Goal: Complete application form

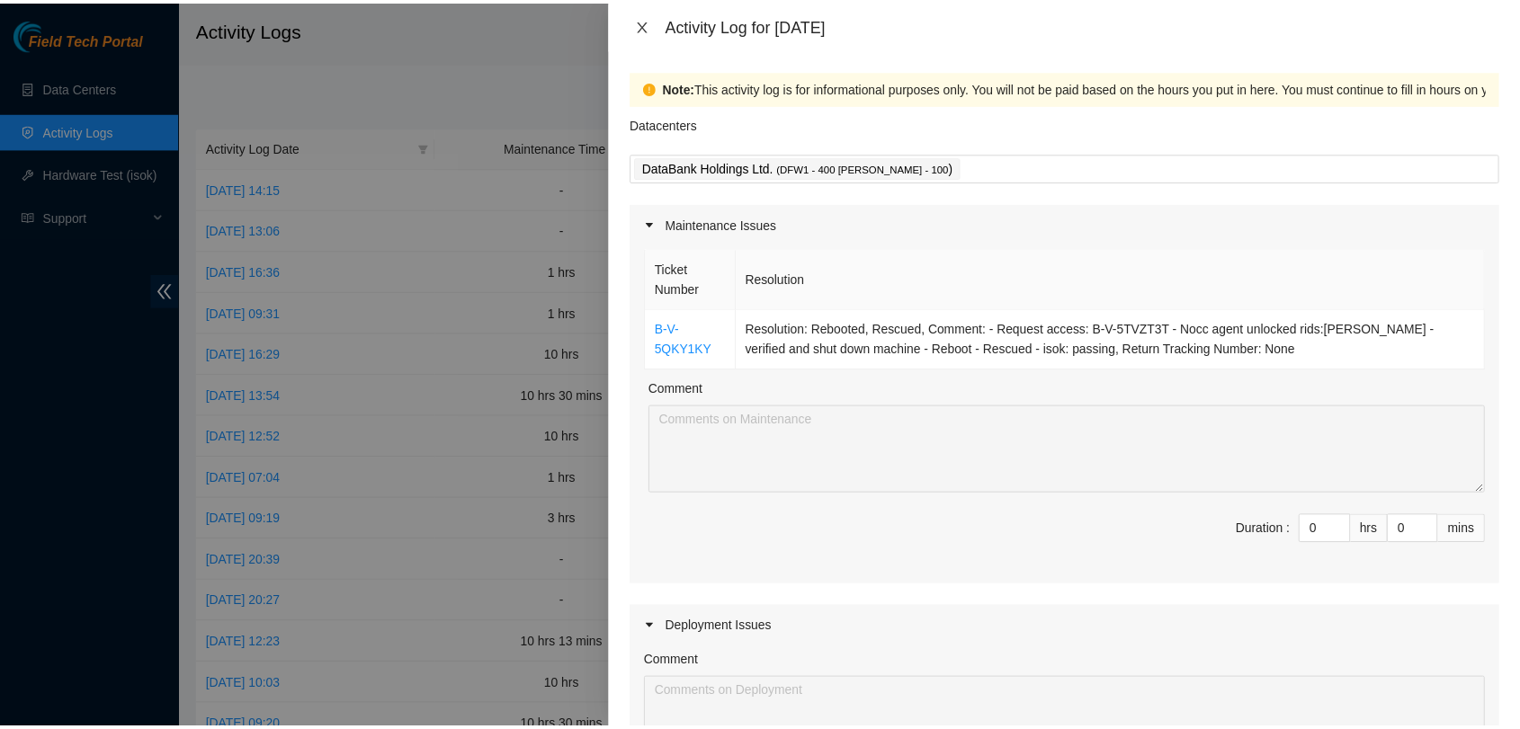
scroll to position [459, 0]
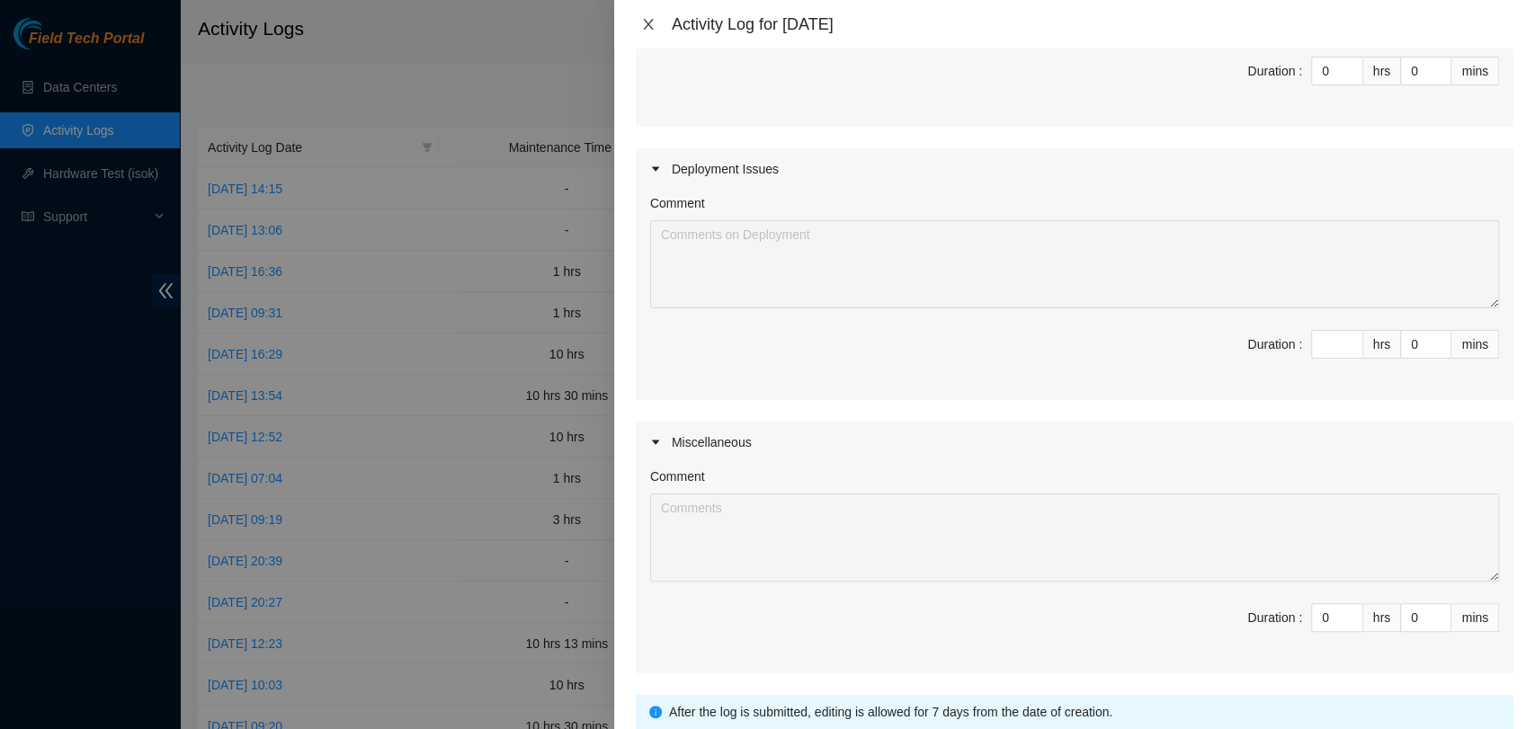
click at [644, 17] on icon "close" at bounding box center [648, 24] width 14 height 14
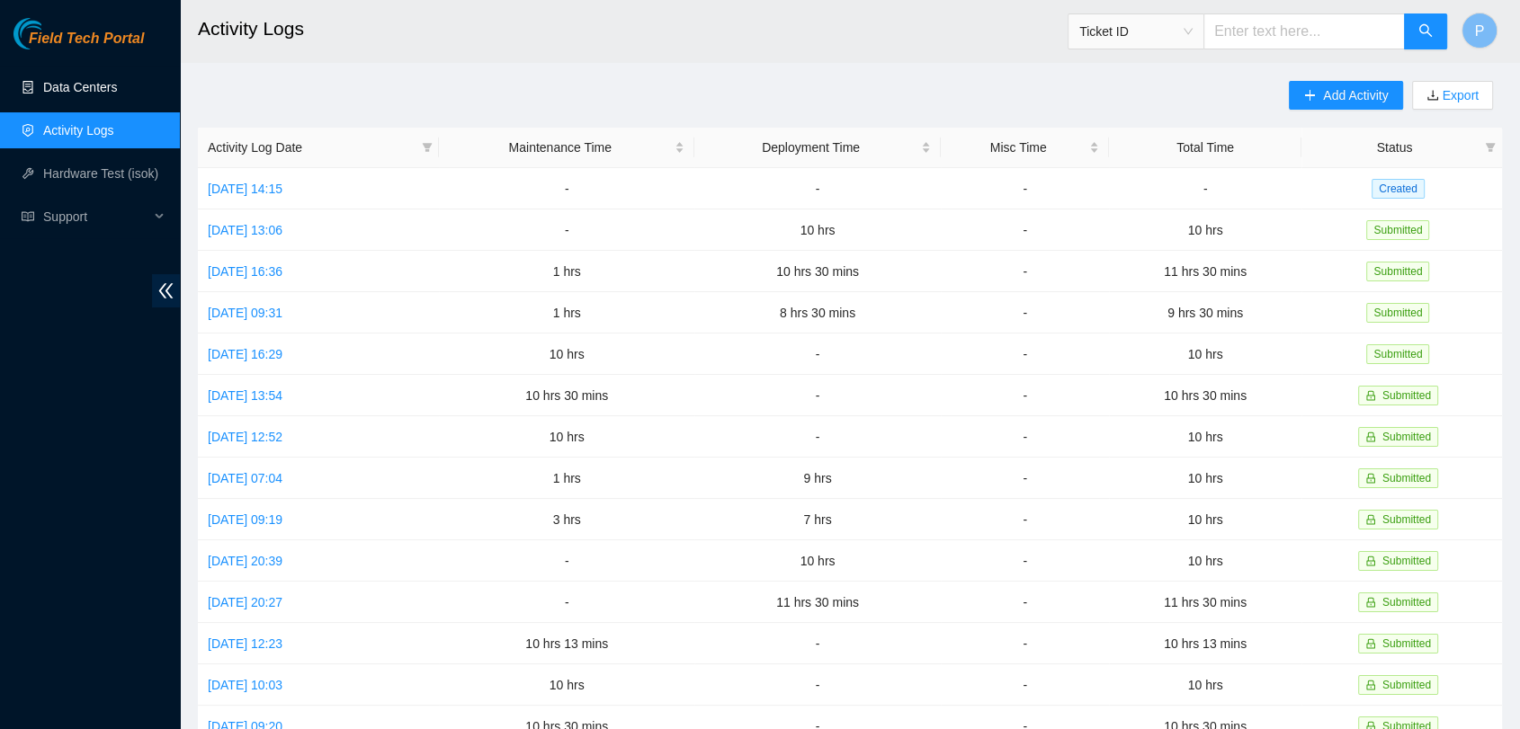
click at [57, 80] on link "Data Centers" at bounding box center [80, 87] width 74 height 14
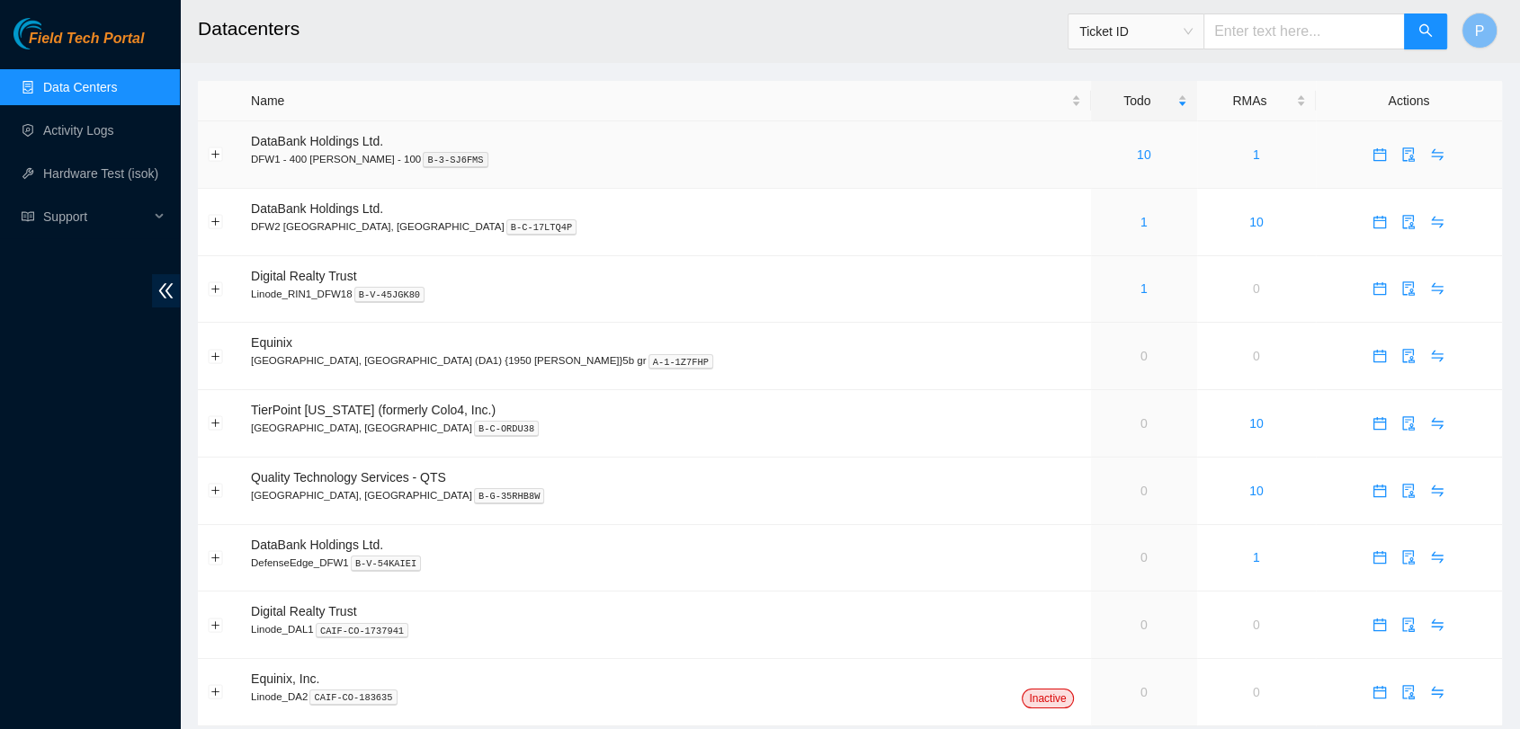
click at [1101, 160] on div "10" at bounding box center [1144, 155] width 86 height 20
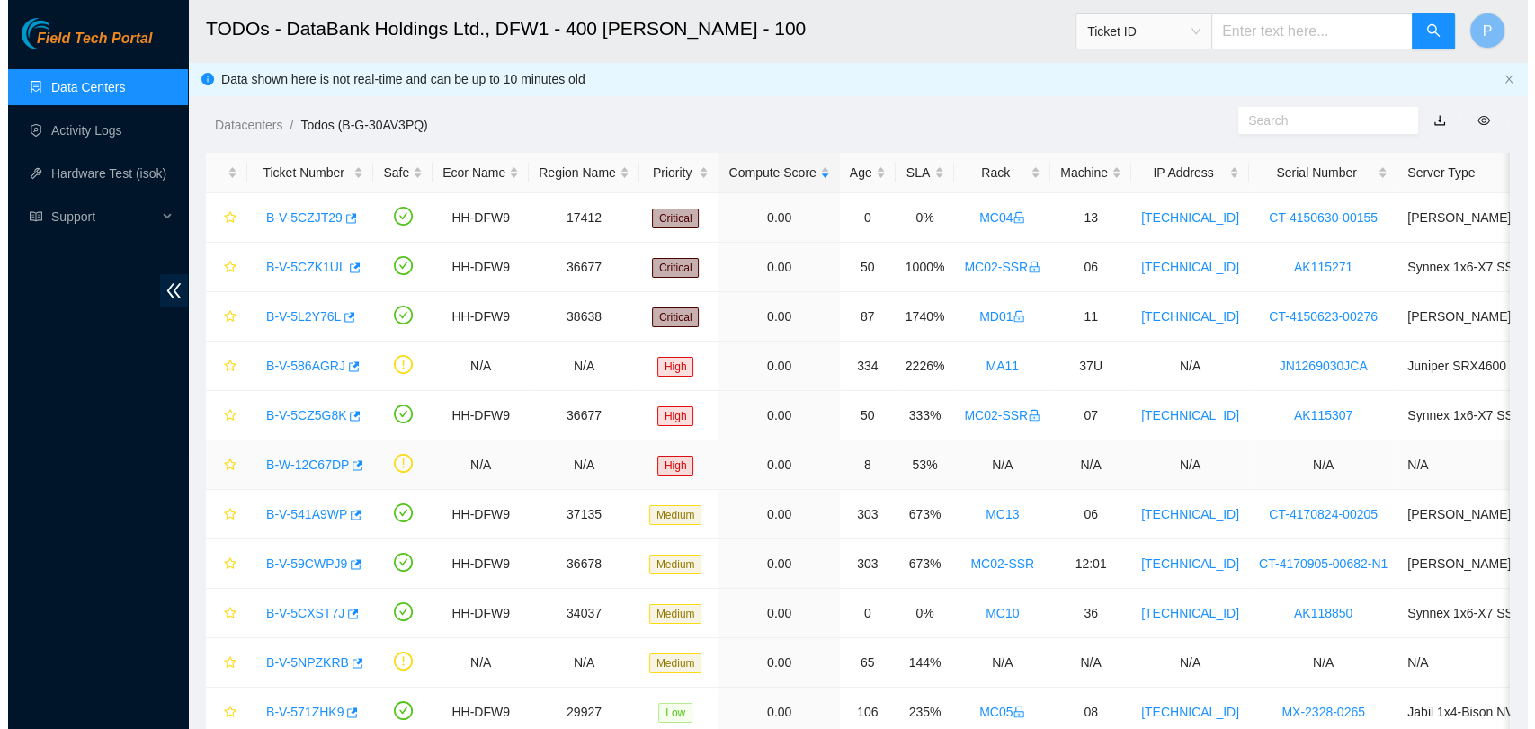
scroll to position [78, 0]
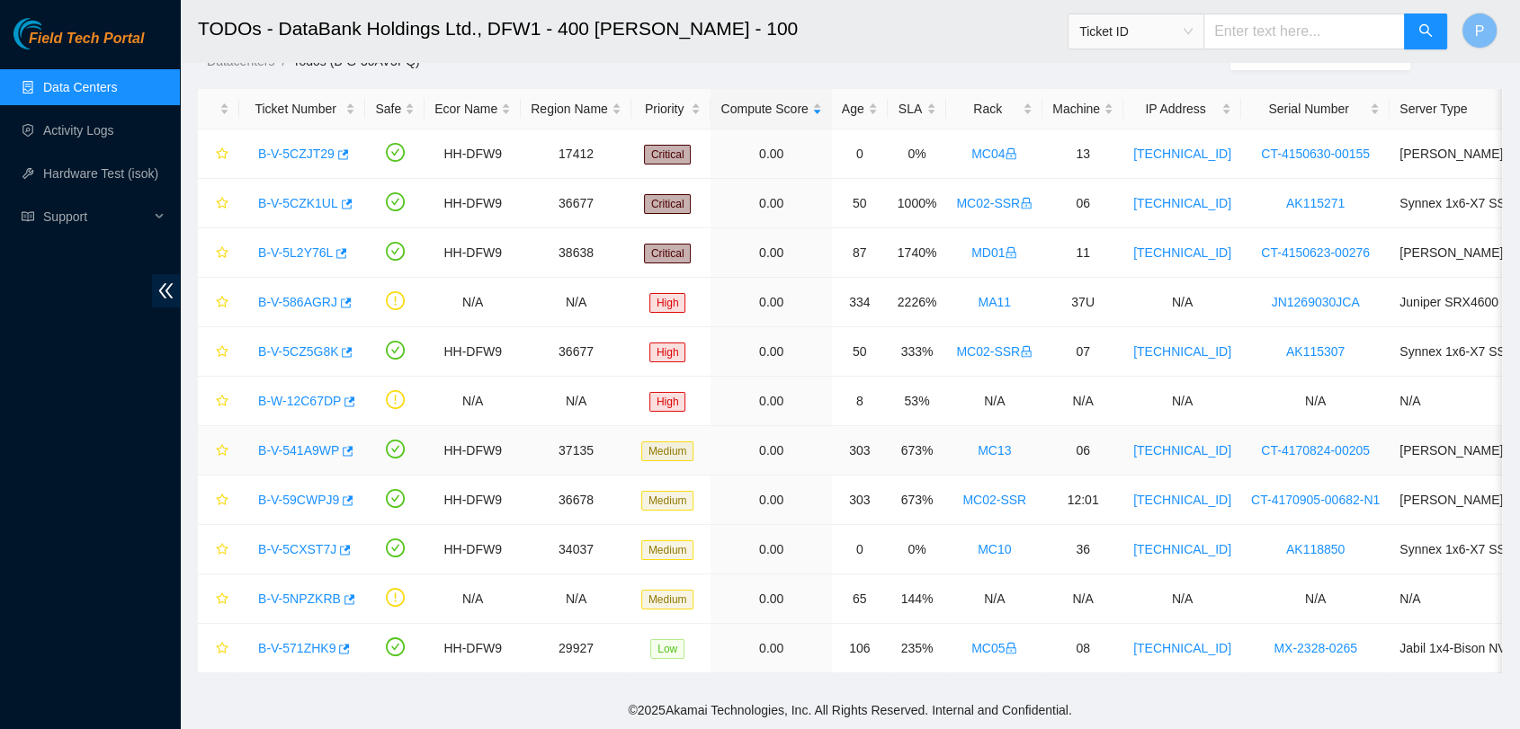
click at [266, 443] on link "B-V-541A9WP" at bounding box center [298, 450] width 81 height 14
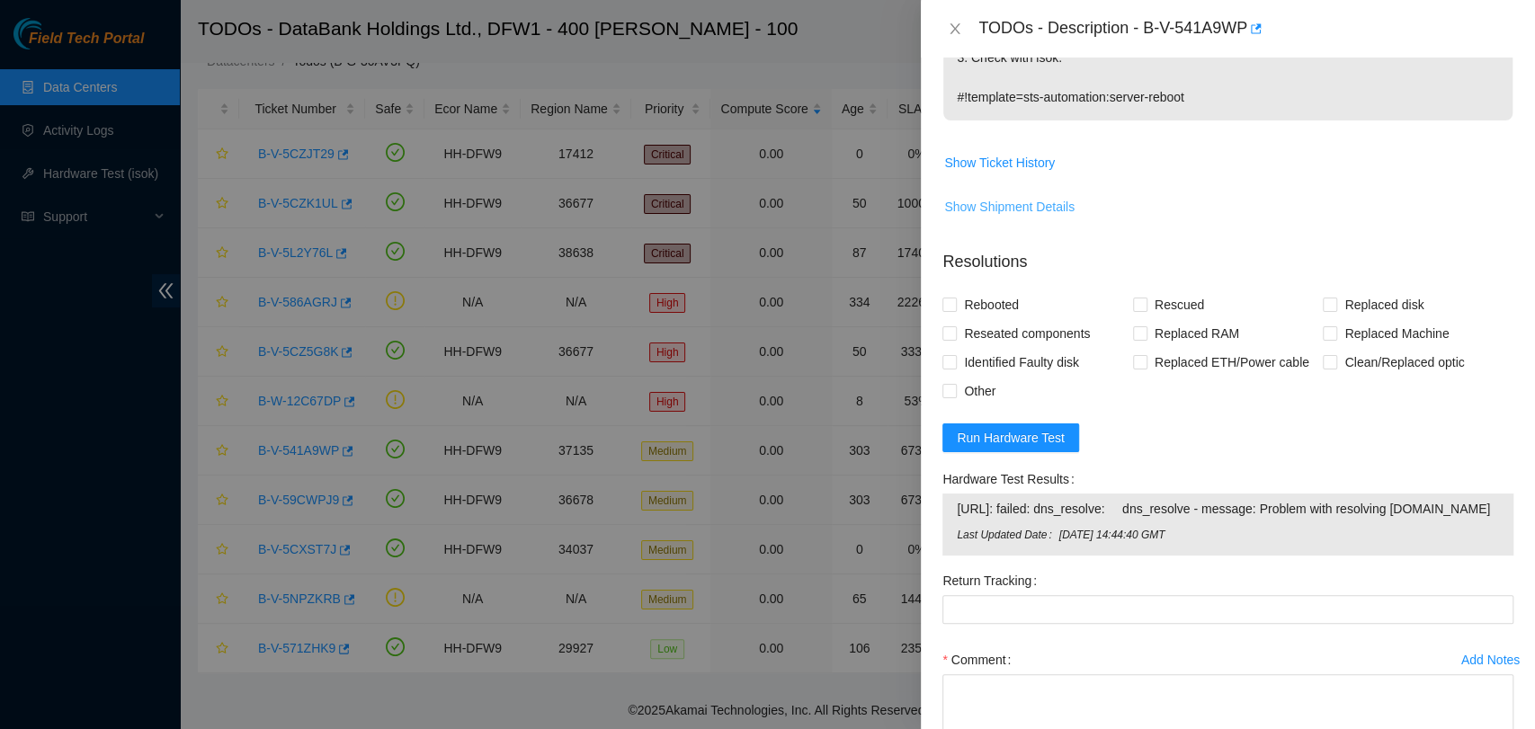
scroll to position [526, 0]
click at [1022, 156] on span "Show Ticket History" at bounding box center [999, 166] width 111 height 20
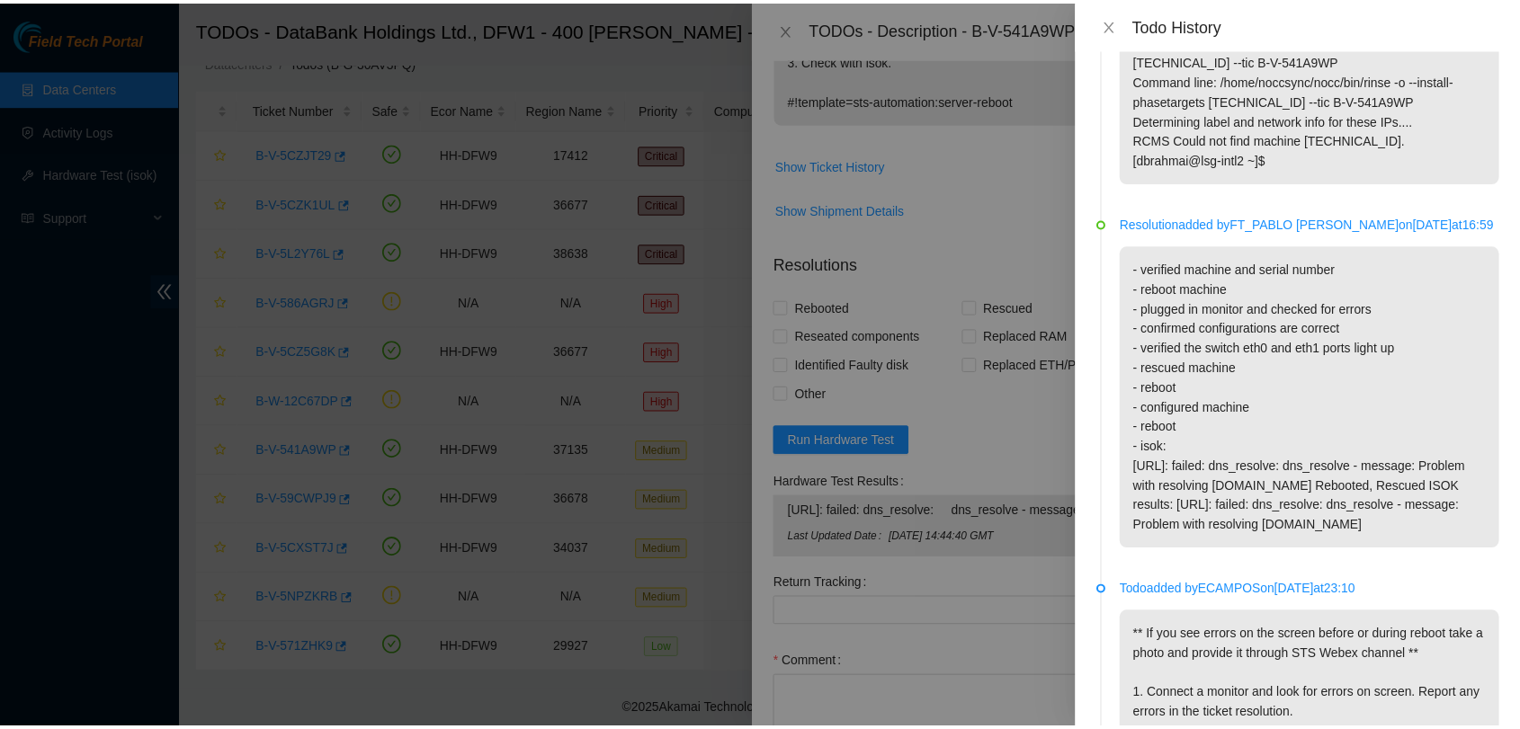
scroll to position [0, 0]
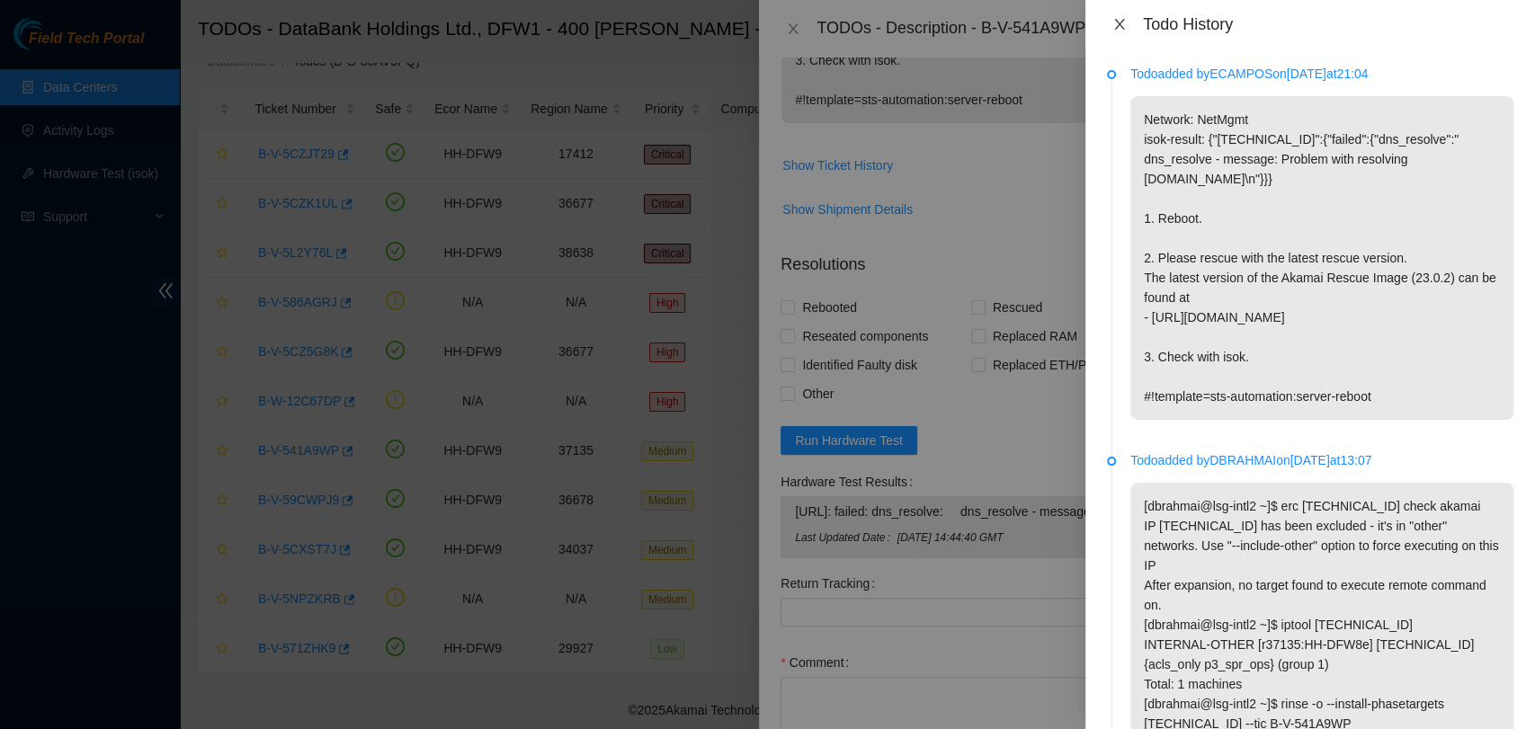
click at [1123, 31] on icon "close" at bounding box center [1119, 24] width 14 height 14
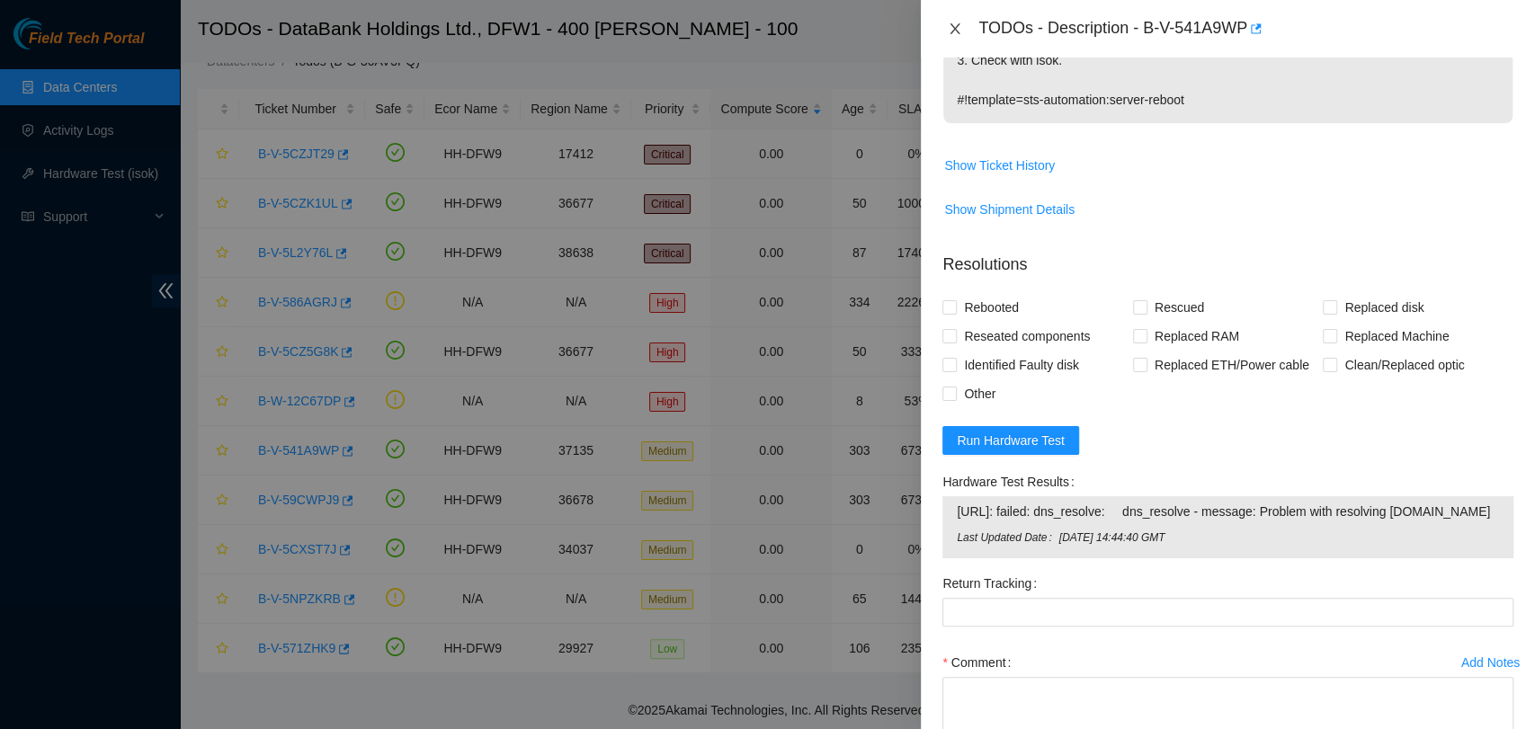
click at [958, 23] on icon "close" at bounding box center [955, 29] width 14 height 14
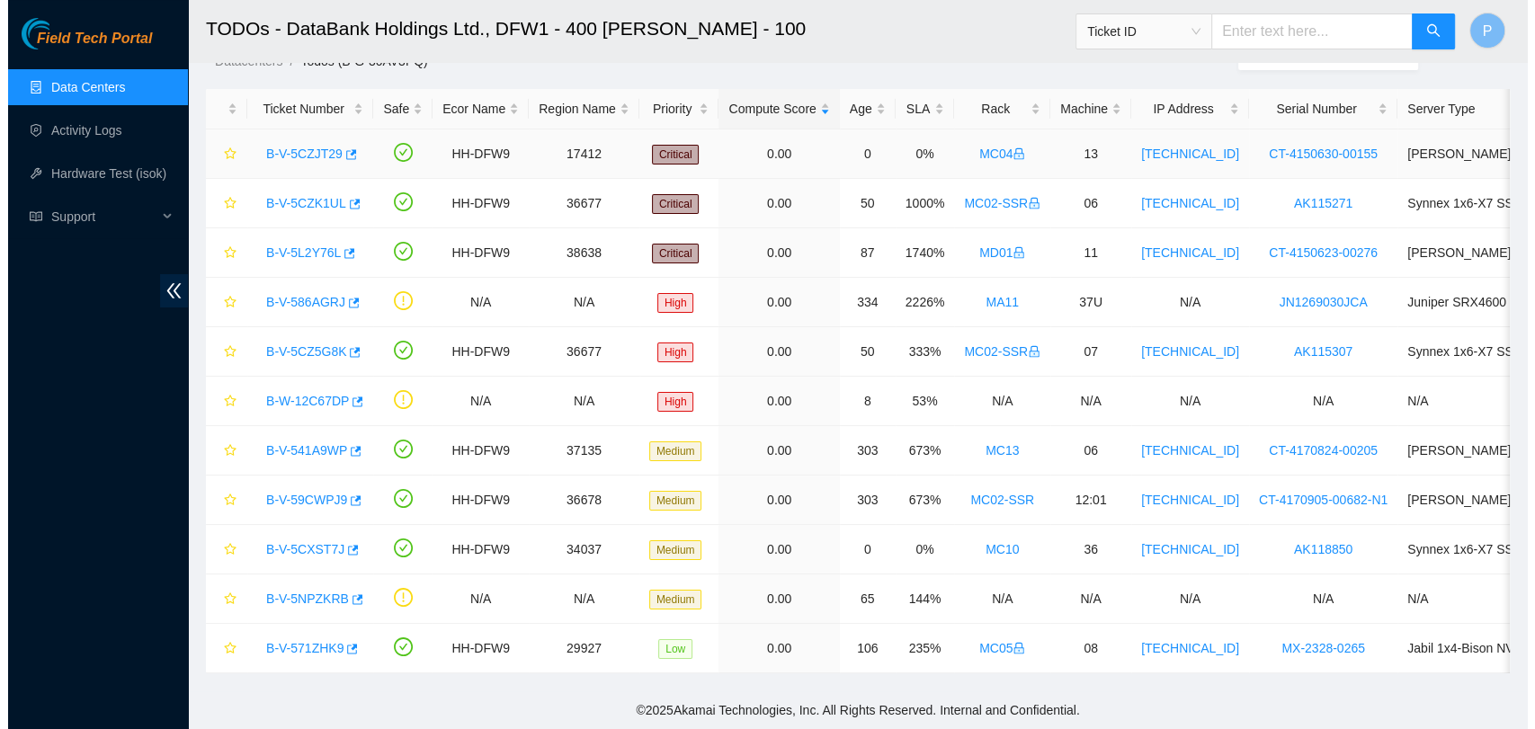
scroll to position [480, 0]
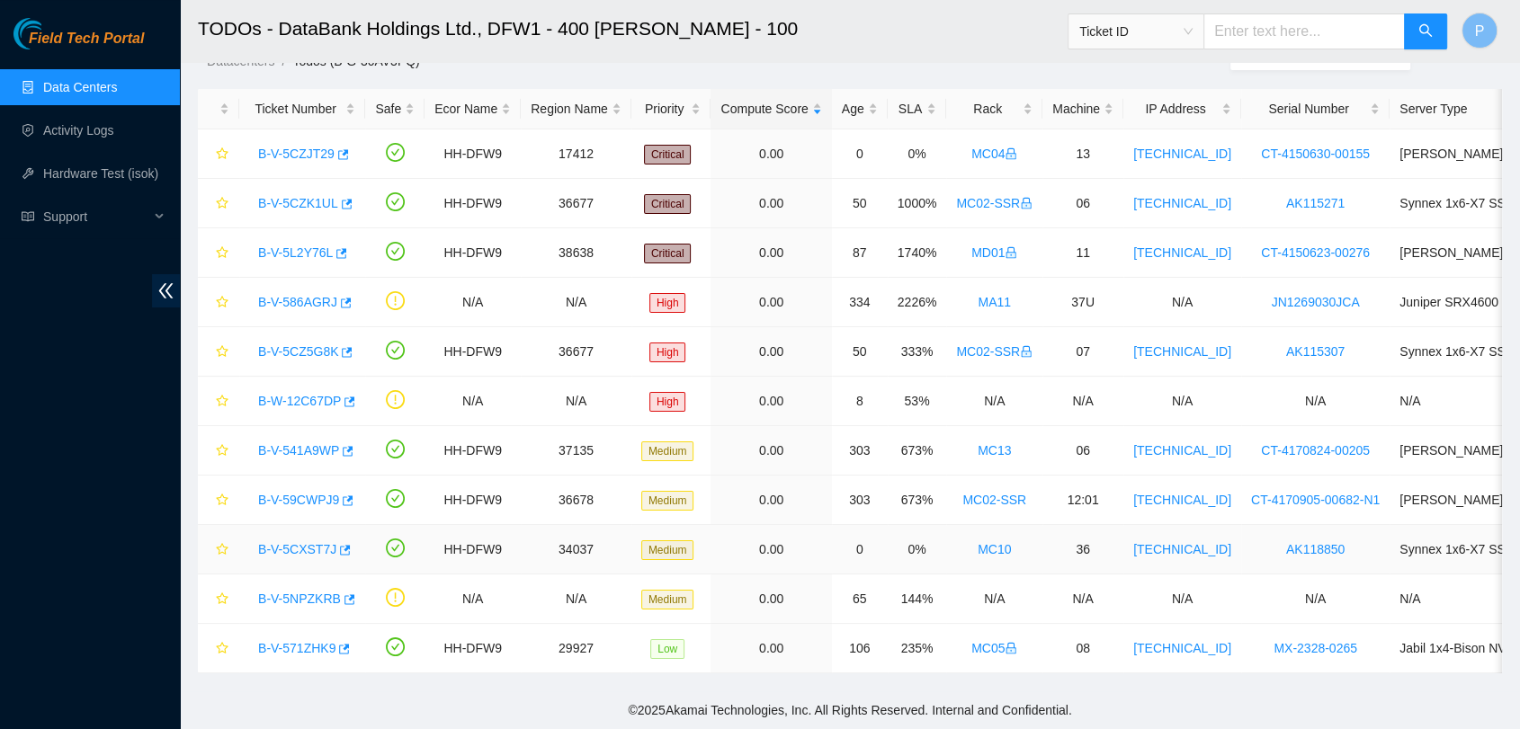
click at [288, 542] on link "B-V-5CXST7J" at bounding box center [297, 549] width 78 height 14
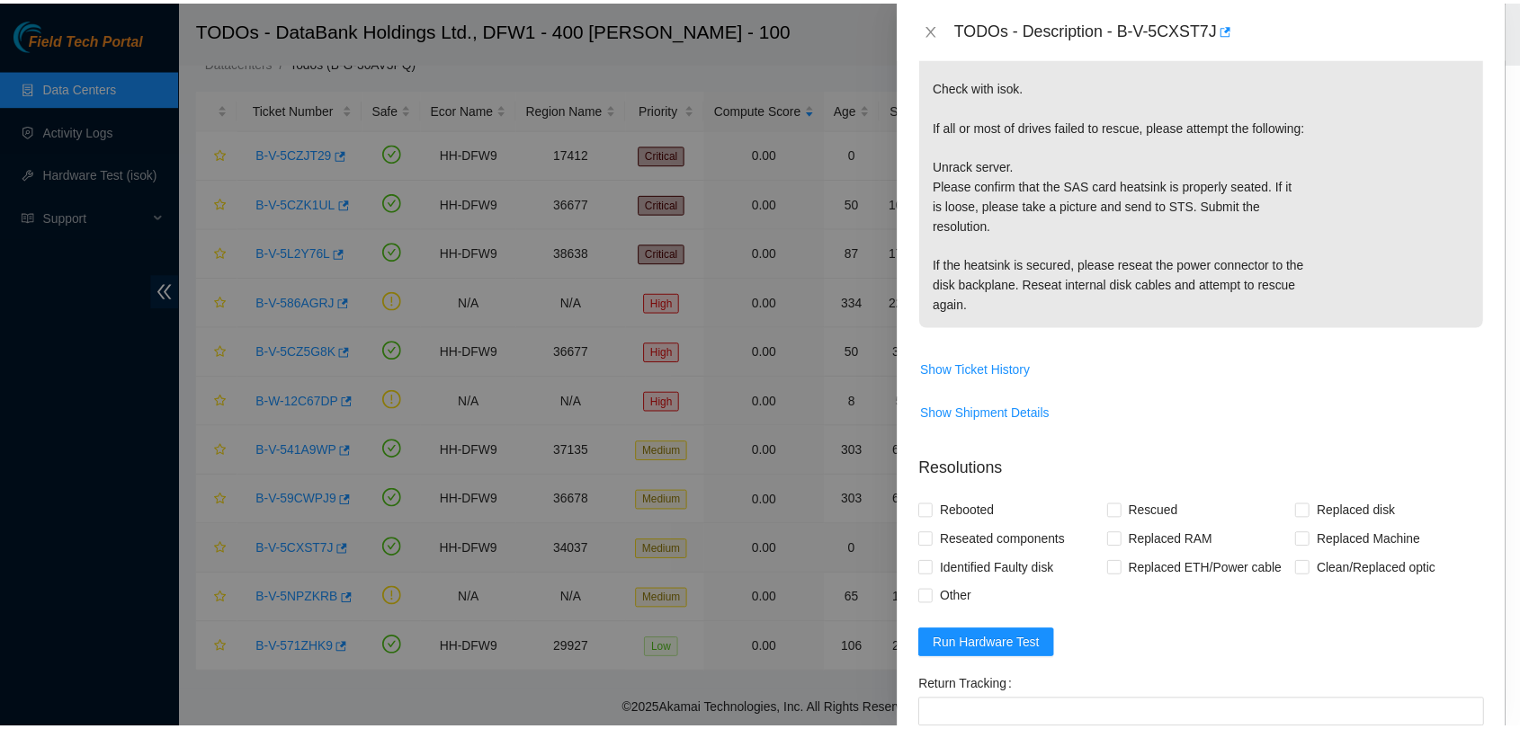
scroll to position [526, 0]
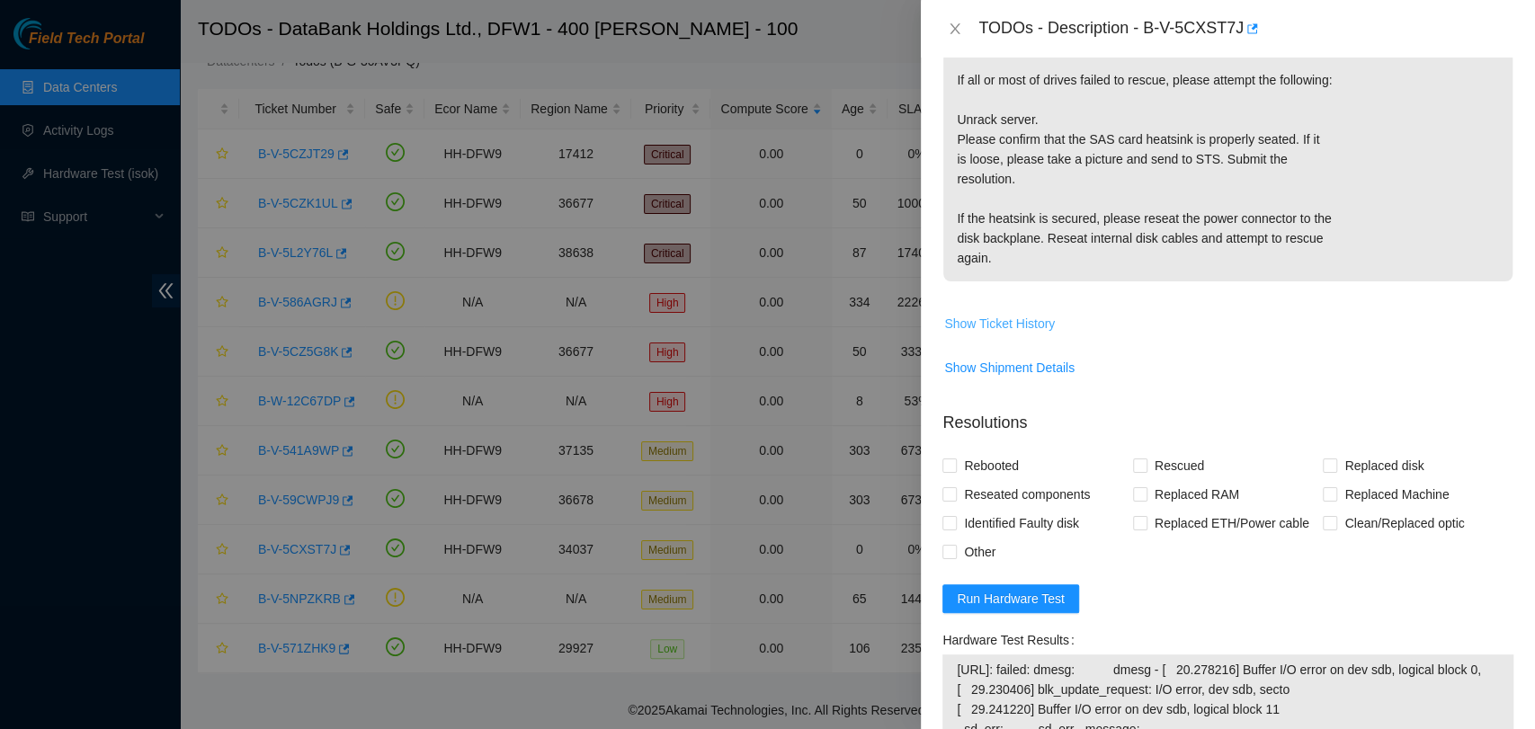
click at [1037, 332] on span "Show Ticket History" at bounding box center [999, 324] width 111 height 20
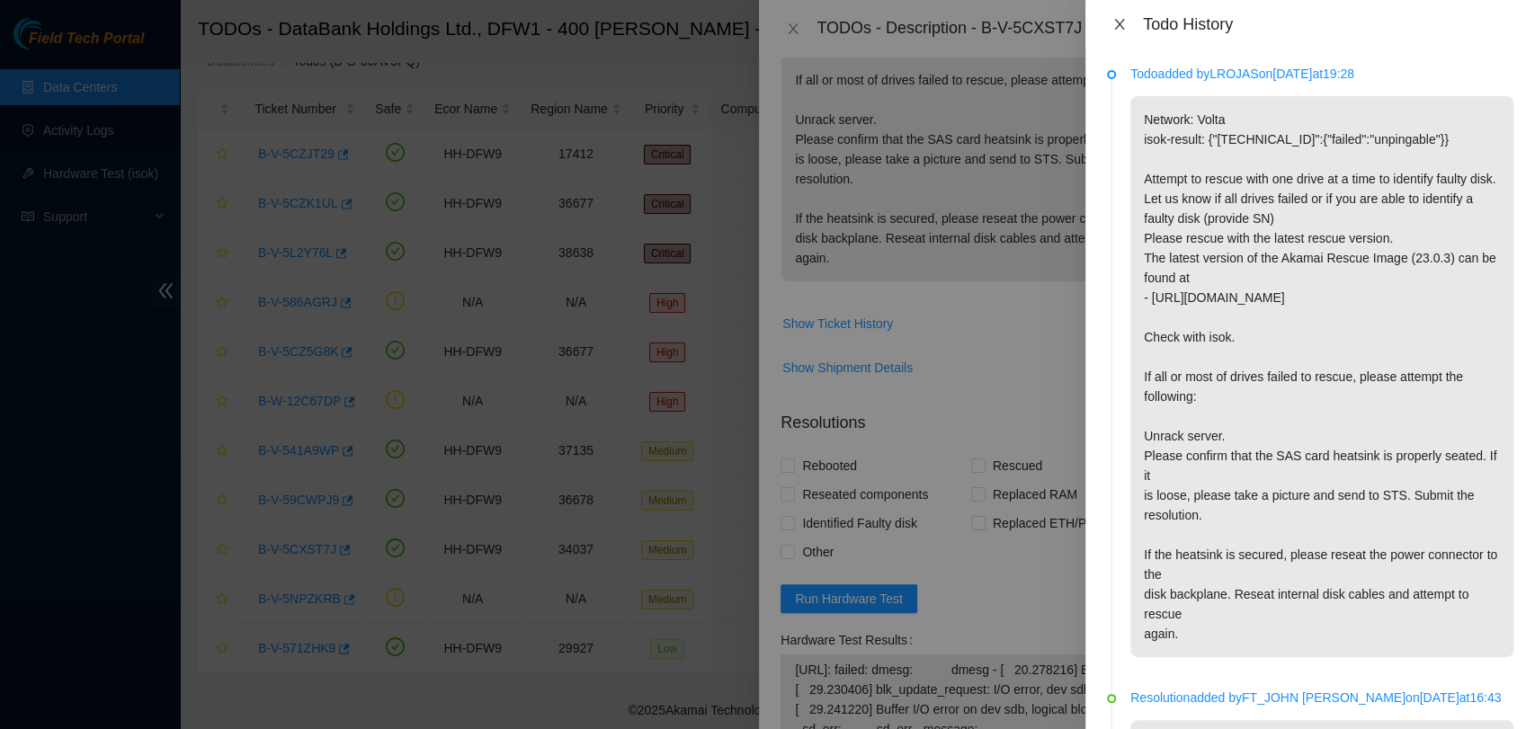
click at [1122, 17] on icon "close" at bounding box center [1119, 24] width 14 height 14
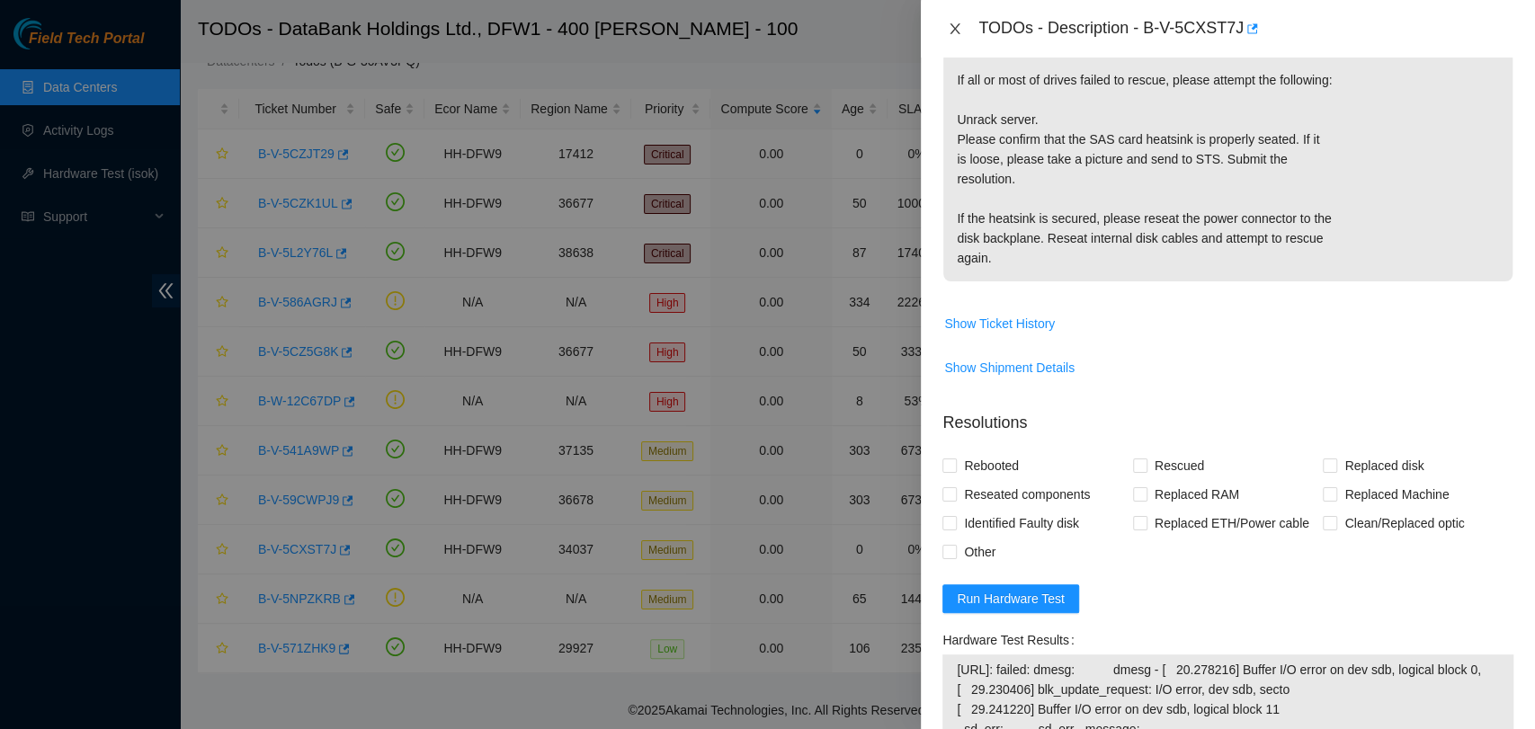
click at [946, 31] on button "Close" at bounding box center [954, 29] width 25 height 17
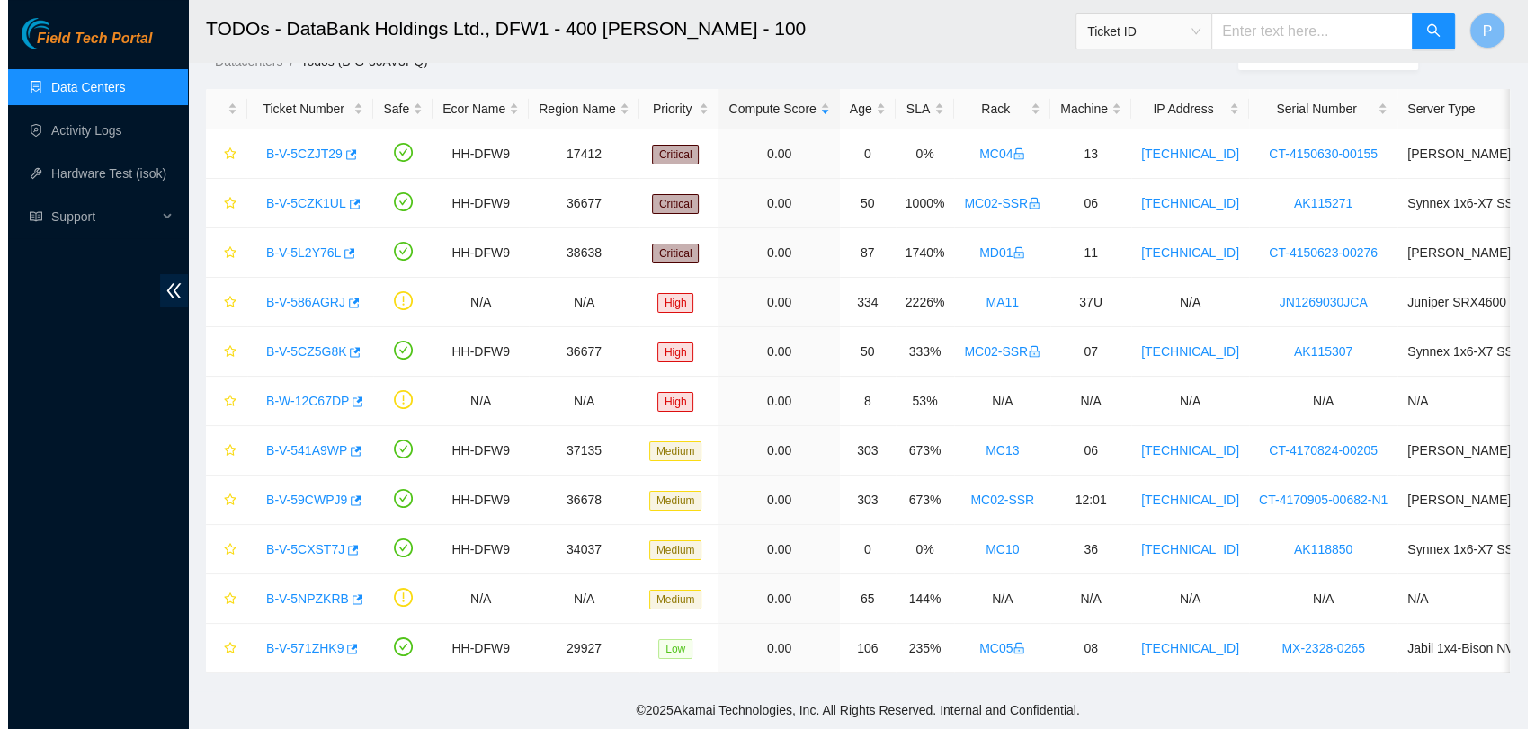
scroll to position [480, 0]
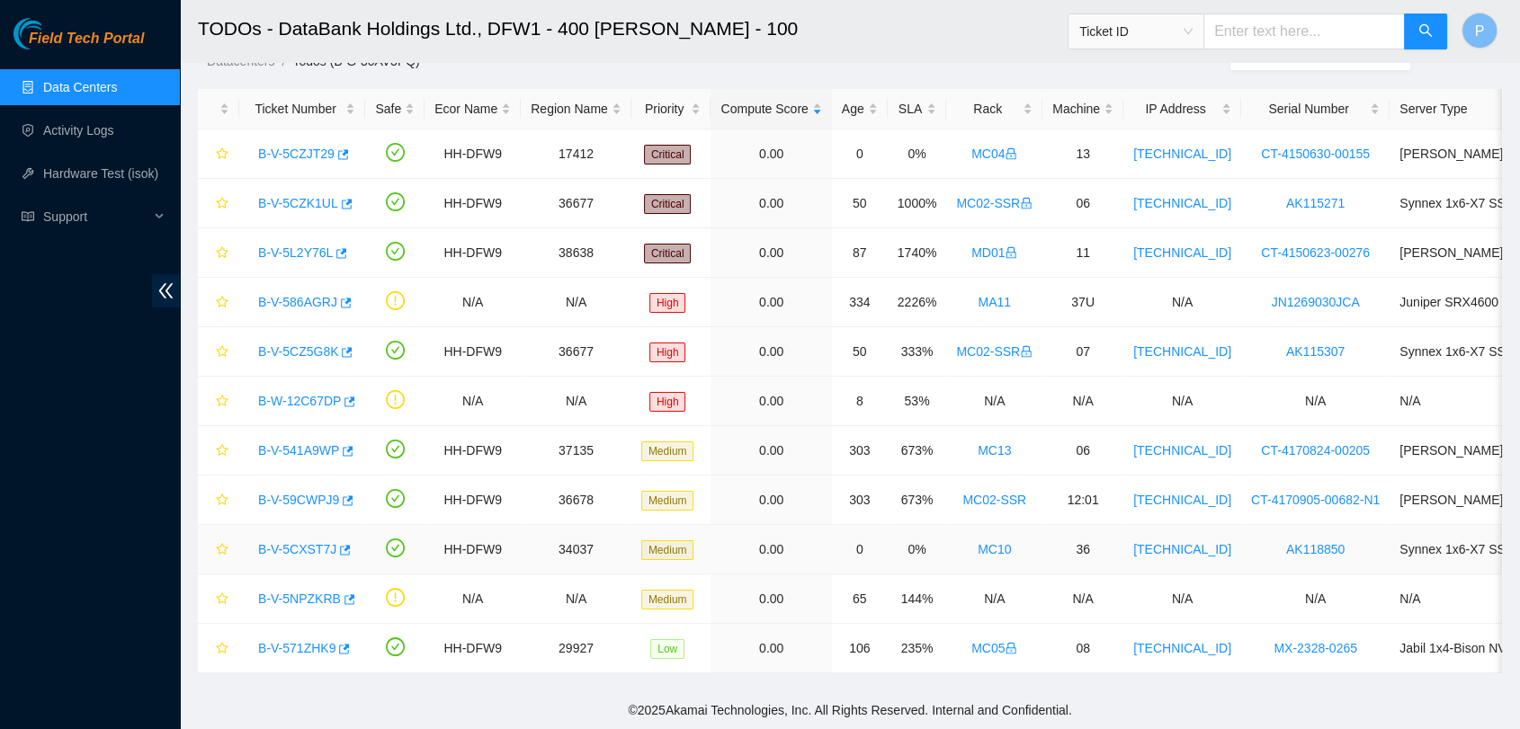
click at [291, 542] on link "B-V-5CXST7J" at bounding box center [297, 549] width 78 height 14
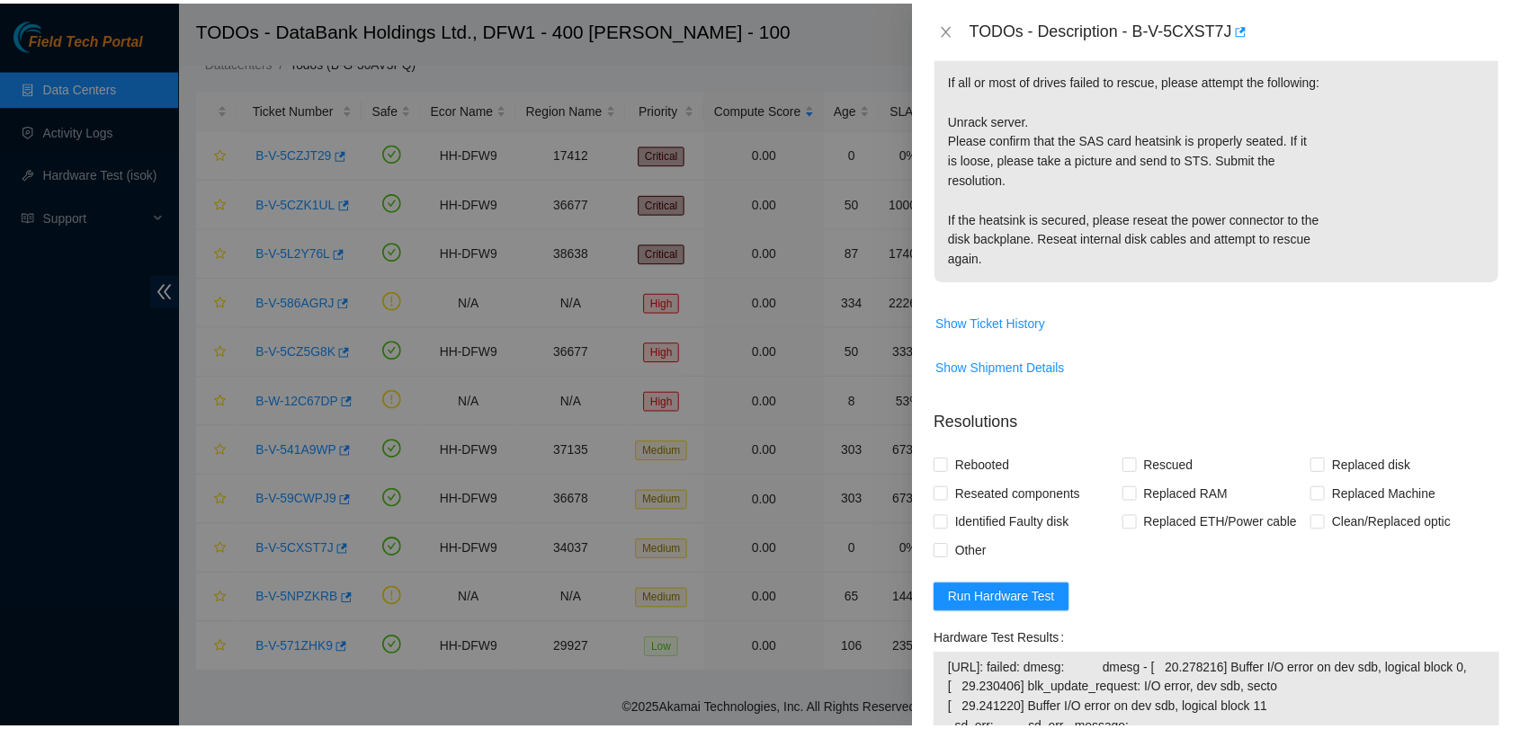
scroll to position [470, 0]
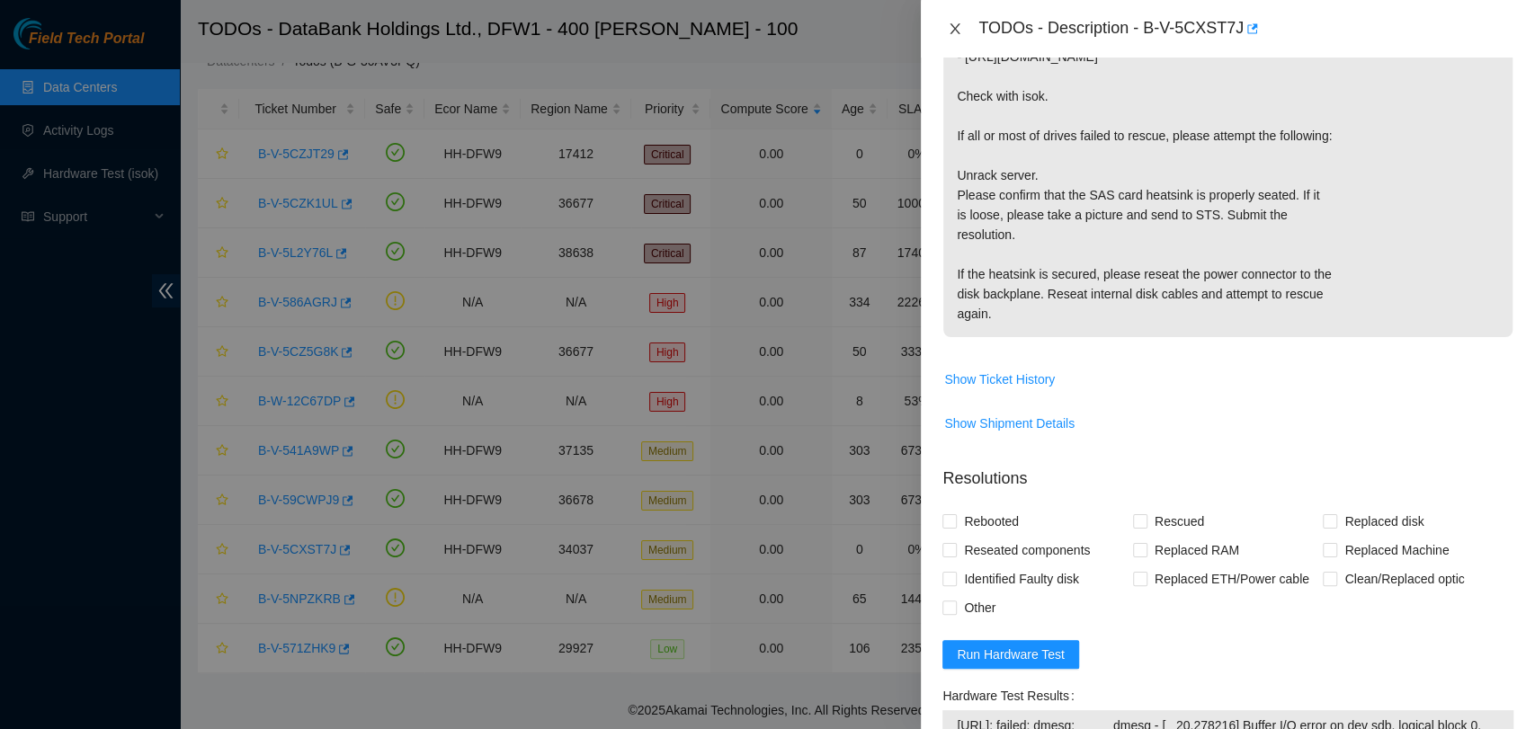
click at [964, 25] on button "Close" at bounding box center [954, 29] width 25 height 17
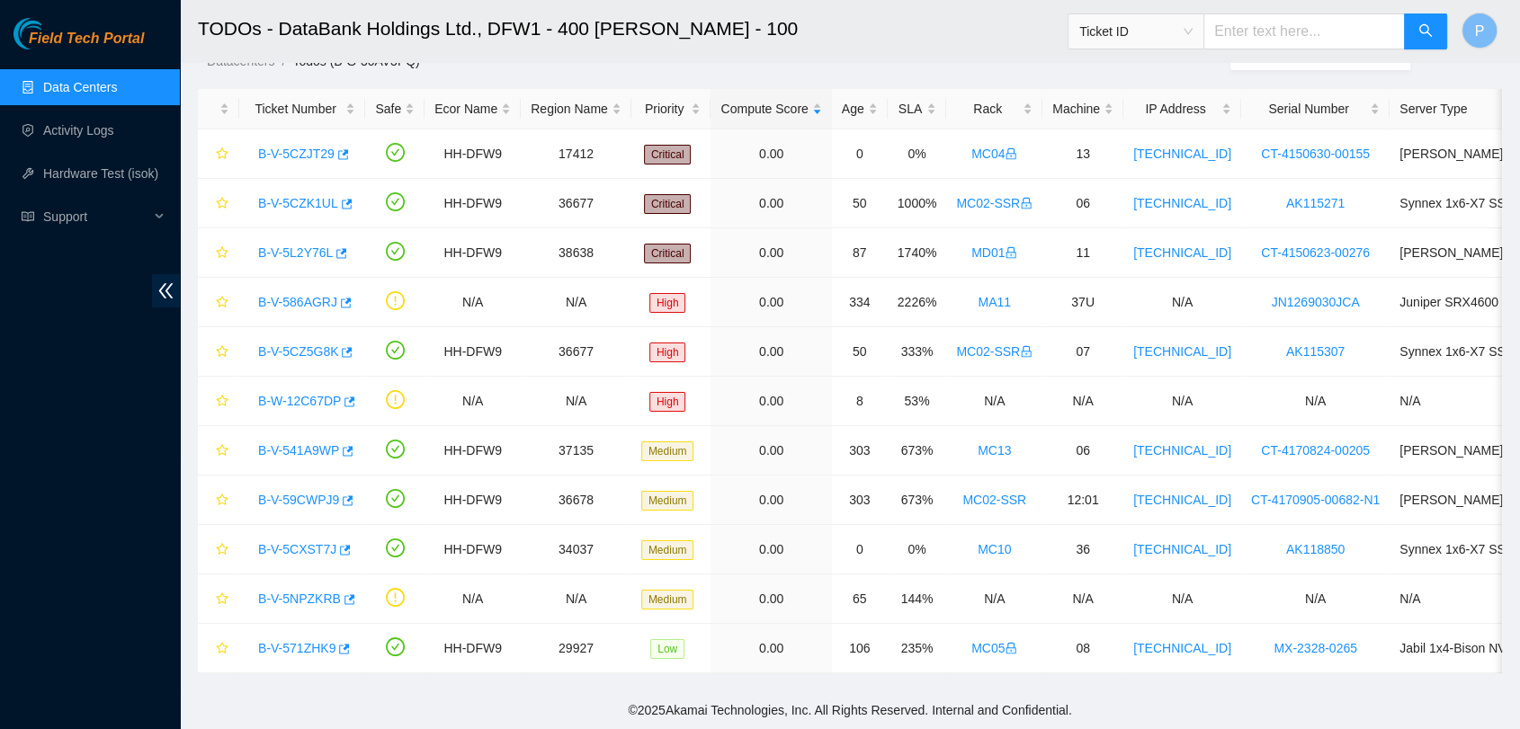
scroll to position [480, 0]
click at [117, 87] on link "Data Centers" at bounding box center [80, 87] width 74 height 14
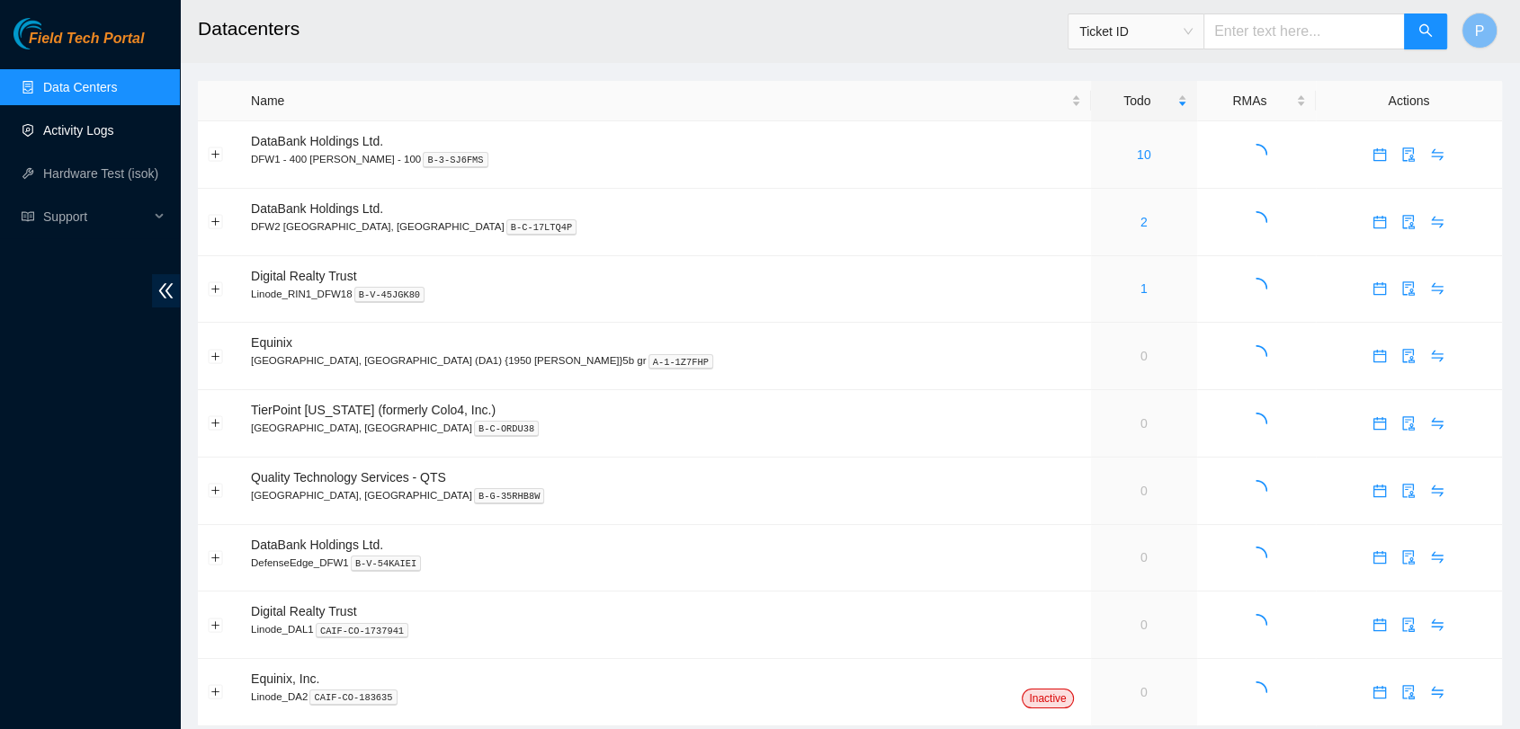
click at [108, 134] on link "Activity Logs" at bounding box center [78, 130] width 71 height 14
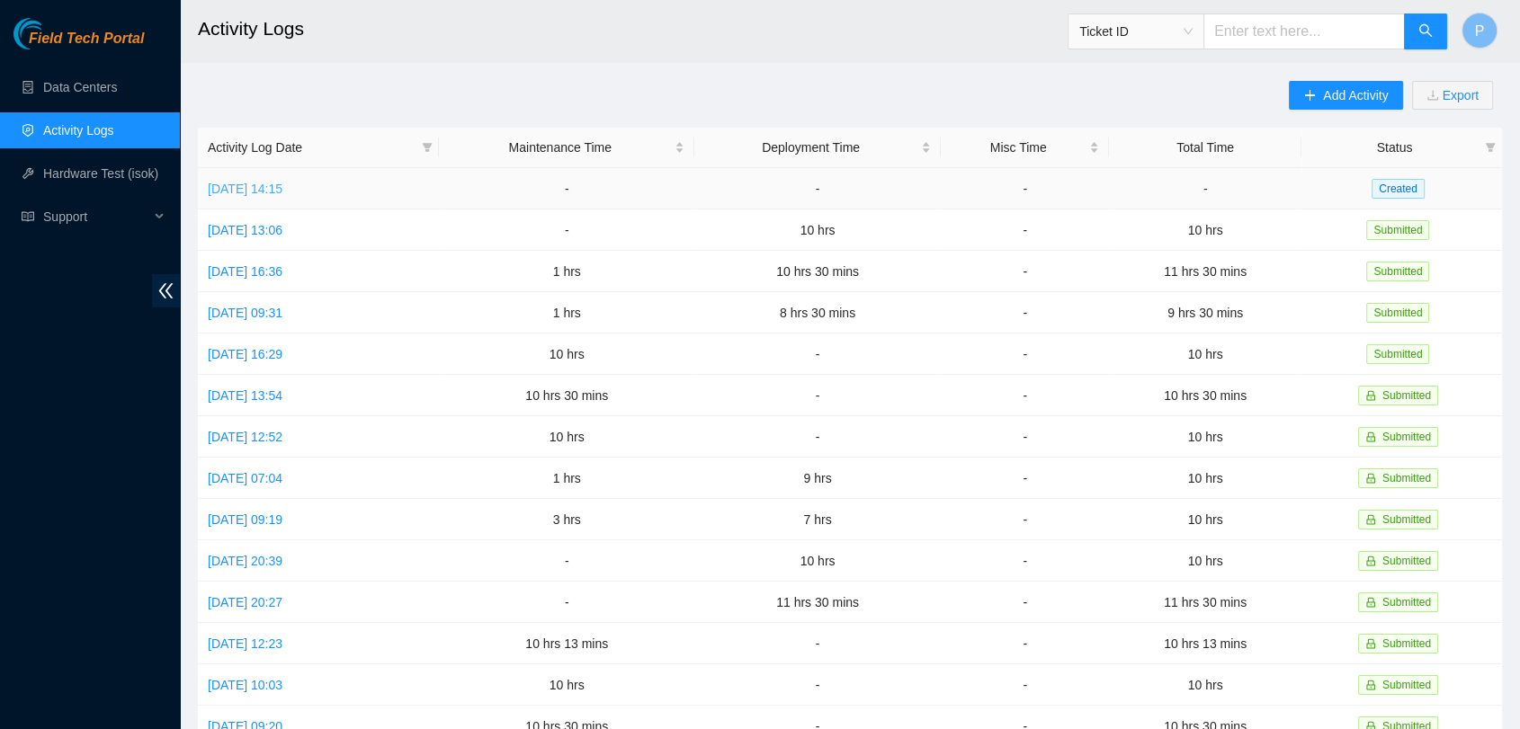
click at [272, 189] on link "[DATE] 14:15" at bounding box center [245, 189] width 75 height 14
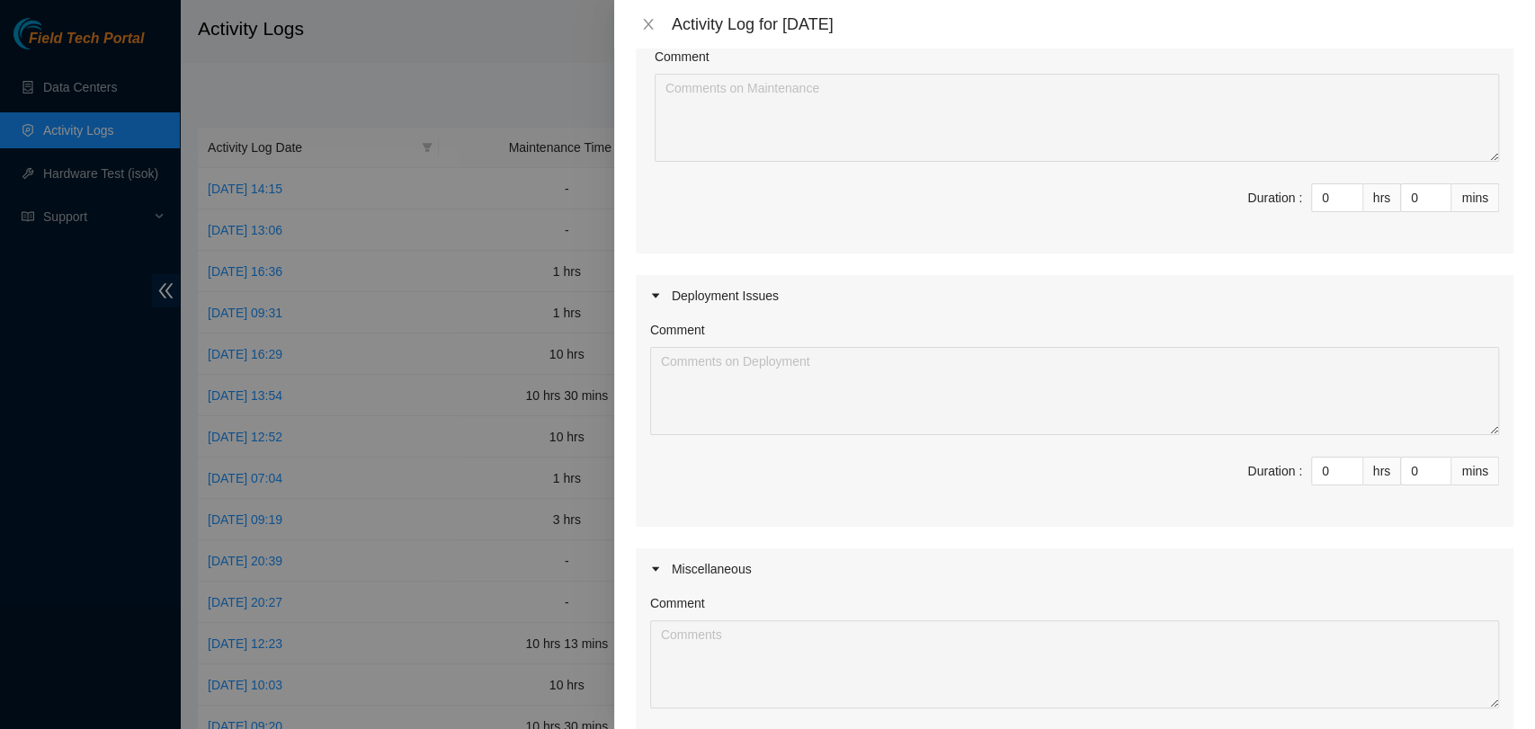
scroll to position [327, 0]
click at [1313, 193] on input "0" at bounding box center [1337, 202] width 50 height 27
type input "1"
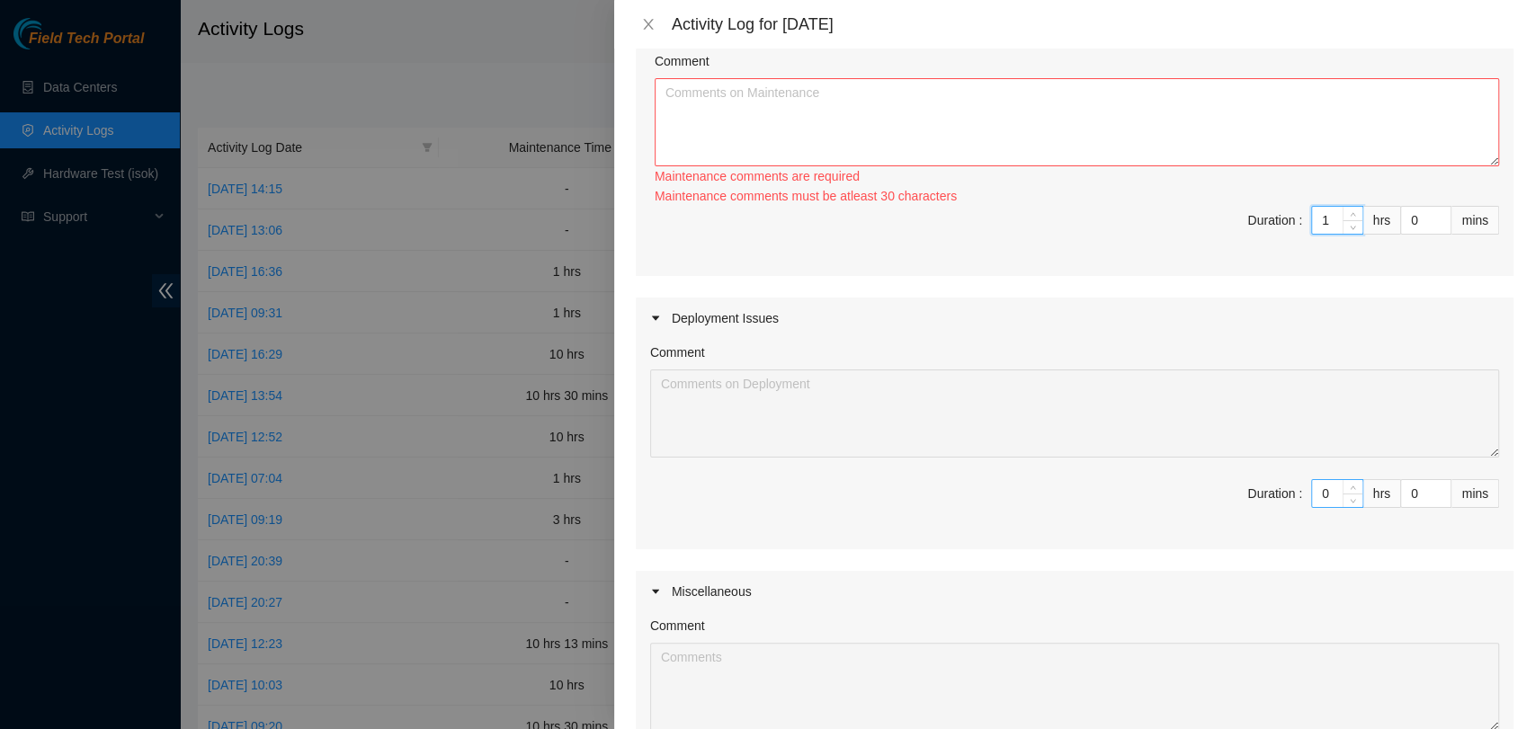
type input "1"
click at [1319, 494] on input "0" at bounding box center [1337, 493] width 50 height 27
type input "9"
type input "10"
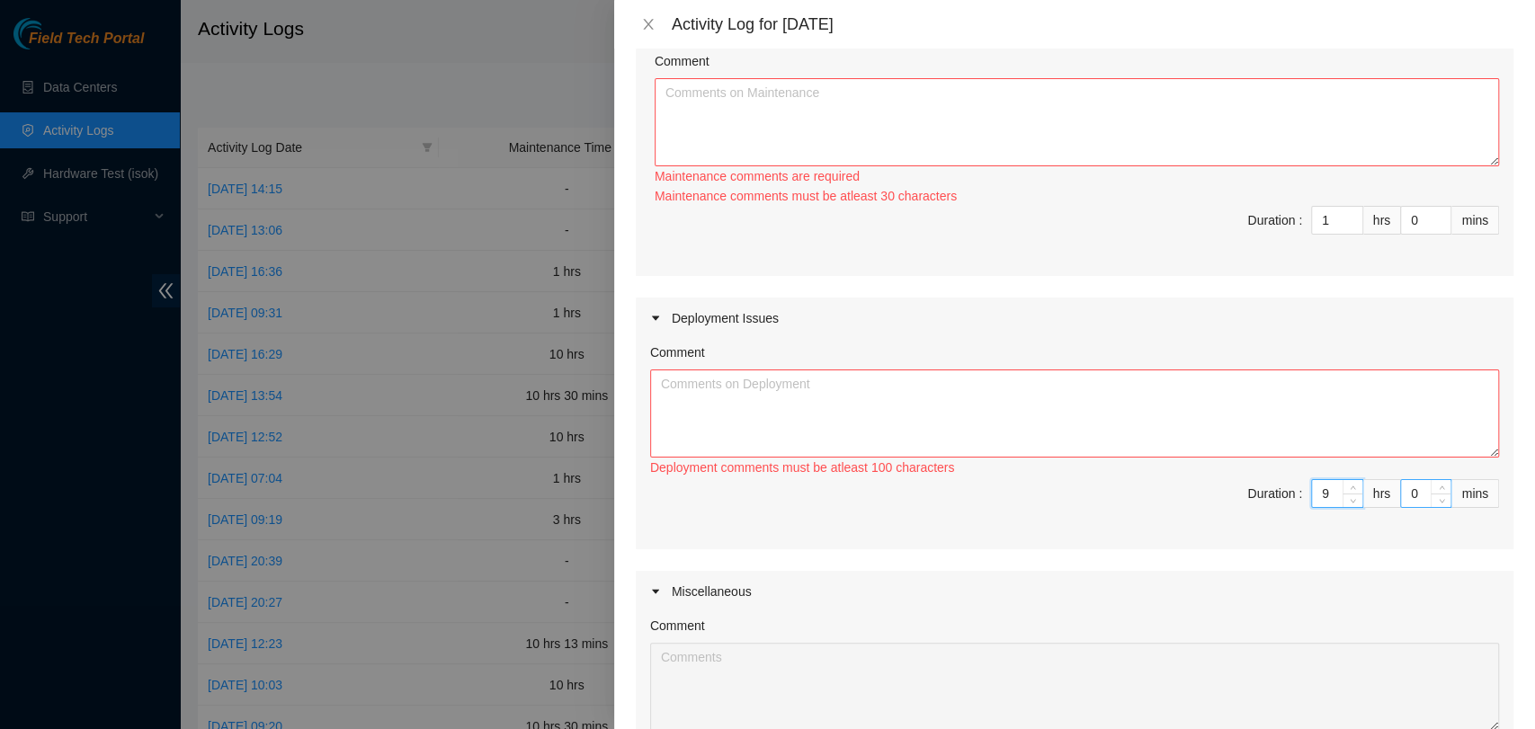
type input "9"
click at [1401, 496] on input "0" at bounding box center [1425, 493] width 49 height 27
type input "30"
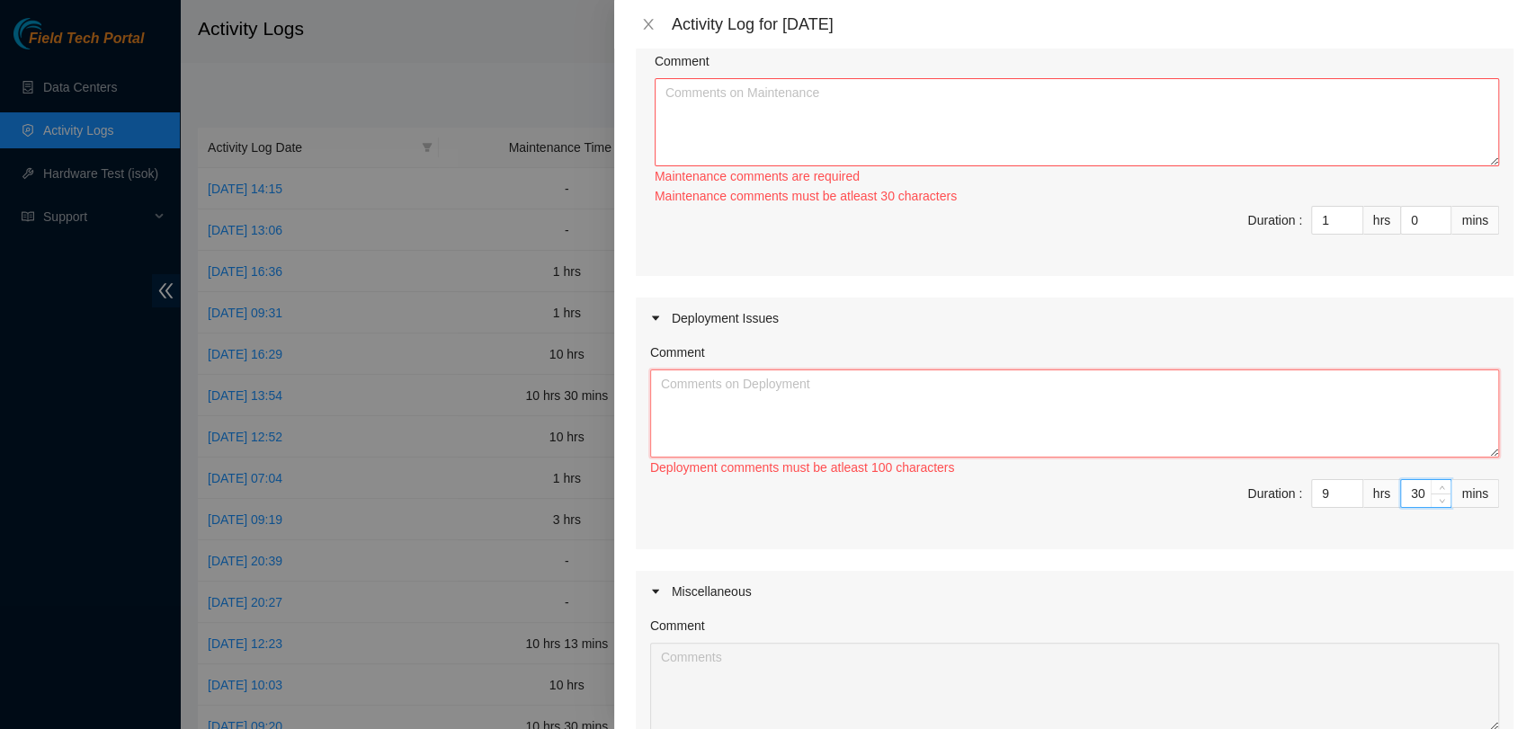
click at [945, 433] on textarea "Comment" at bounding box center [1074, 414] width 849 height 88
paste textarea "A total of ten servers have been successfully racked, cabled, powered on, and r…"
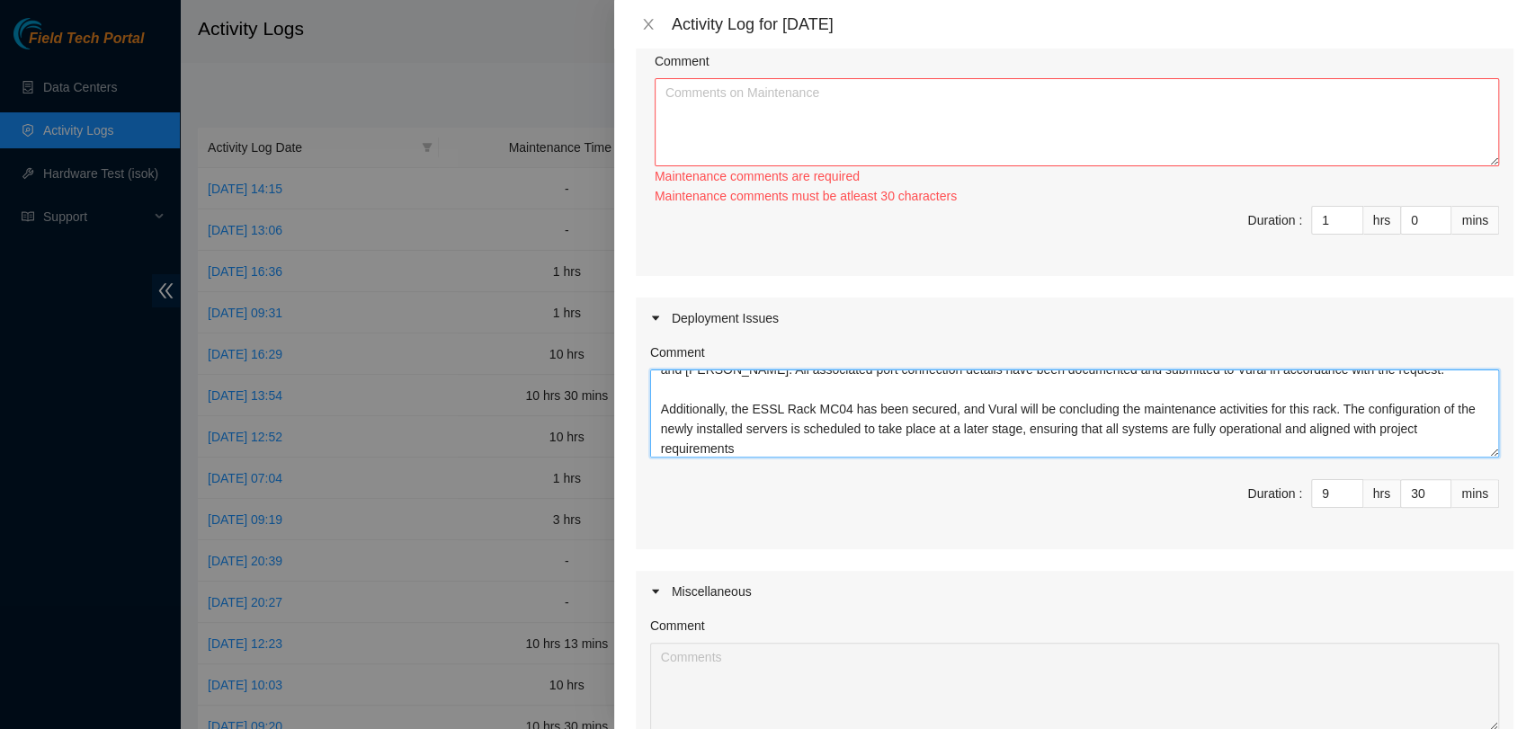
scroll to position [0, 0]
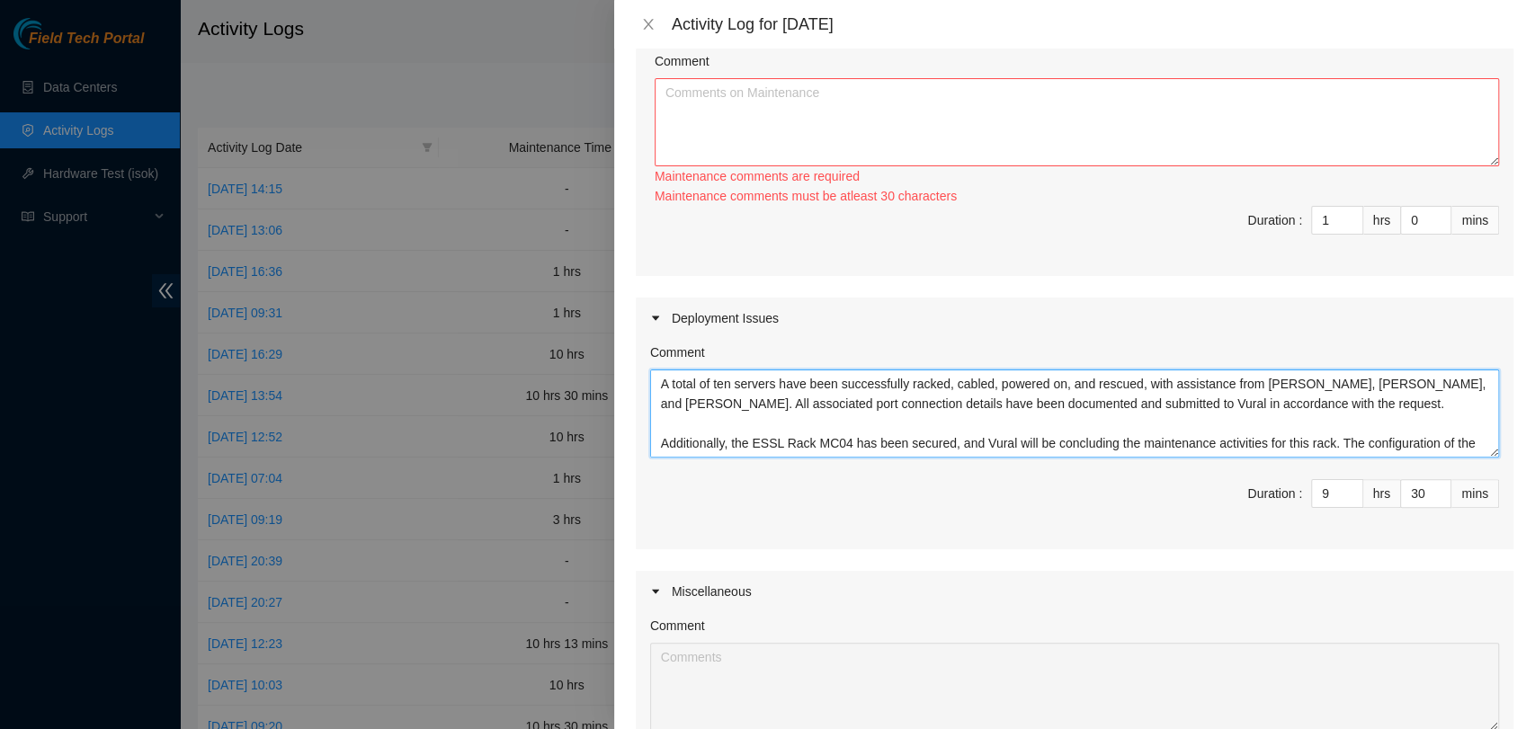
click at [659, 382] on textarea "A total of ten servers have been successfully racked, cabled, powered on, and r…" at bounding box center [1074, 414] width 849 height 88
click at [695, 374] on textarea "A total of ten servers have been successfully racked, cabled, powered on, and r…" at bounding box center [1074, 414] width 849 height 88
paste textarea "DP78418"
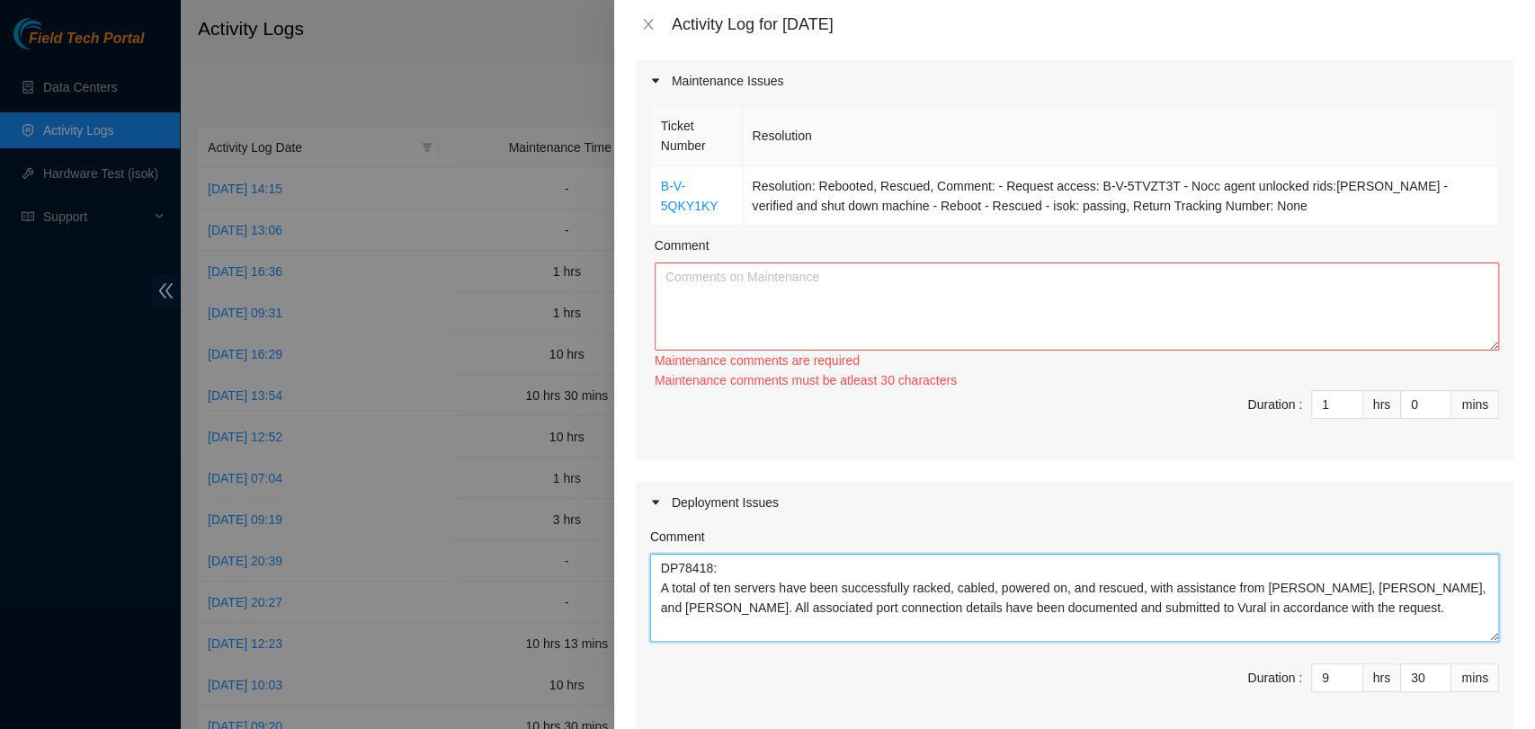
scroll to position [138, 0]
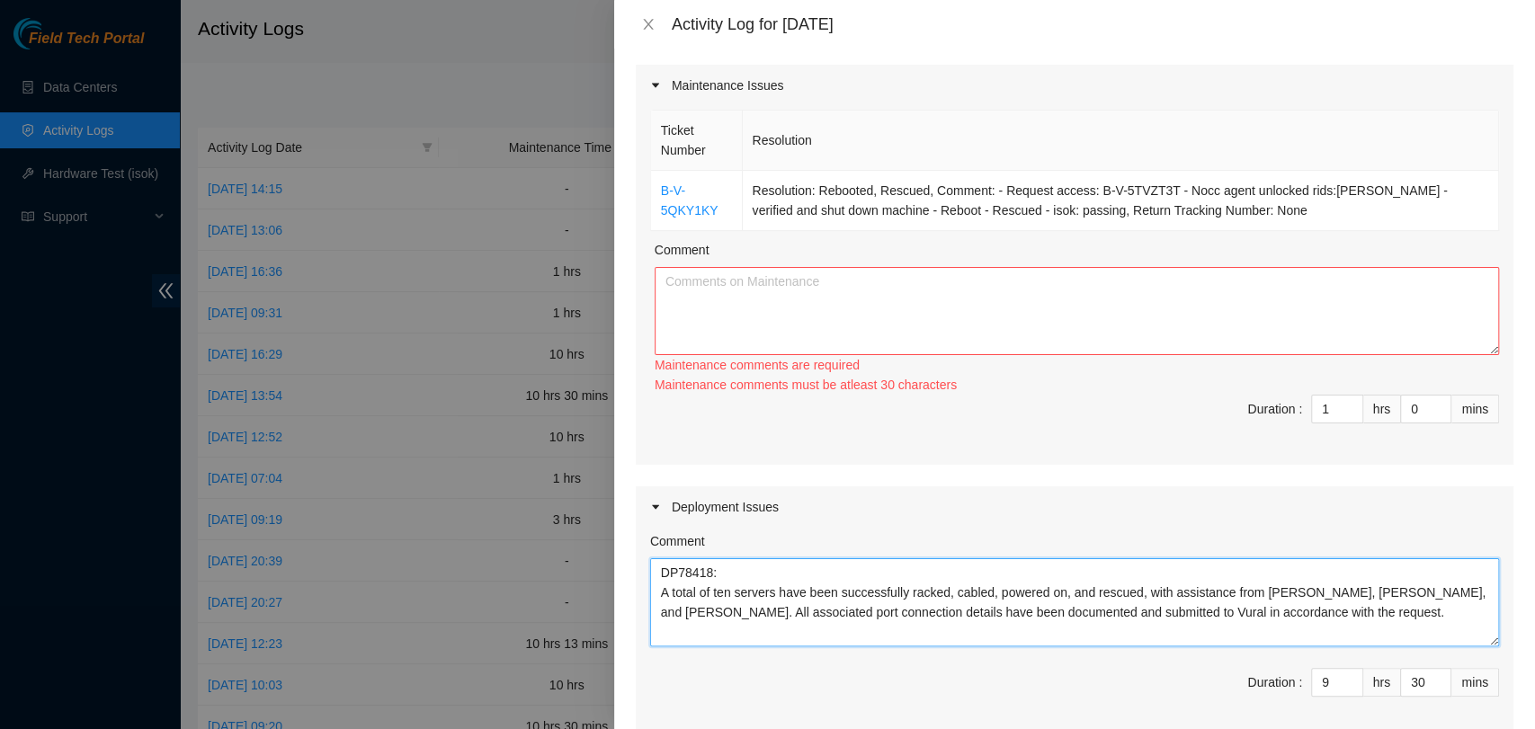
type textarea "DP78418: A total of ten servers have been successfully racked, cabled, powered …"
click at [912, 340] on textarea "Comment" at bounding box center [1077, 311] width 844 height 88
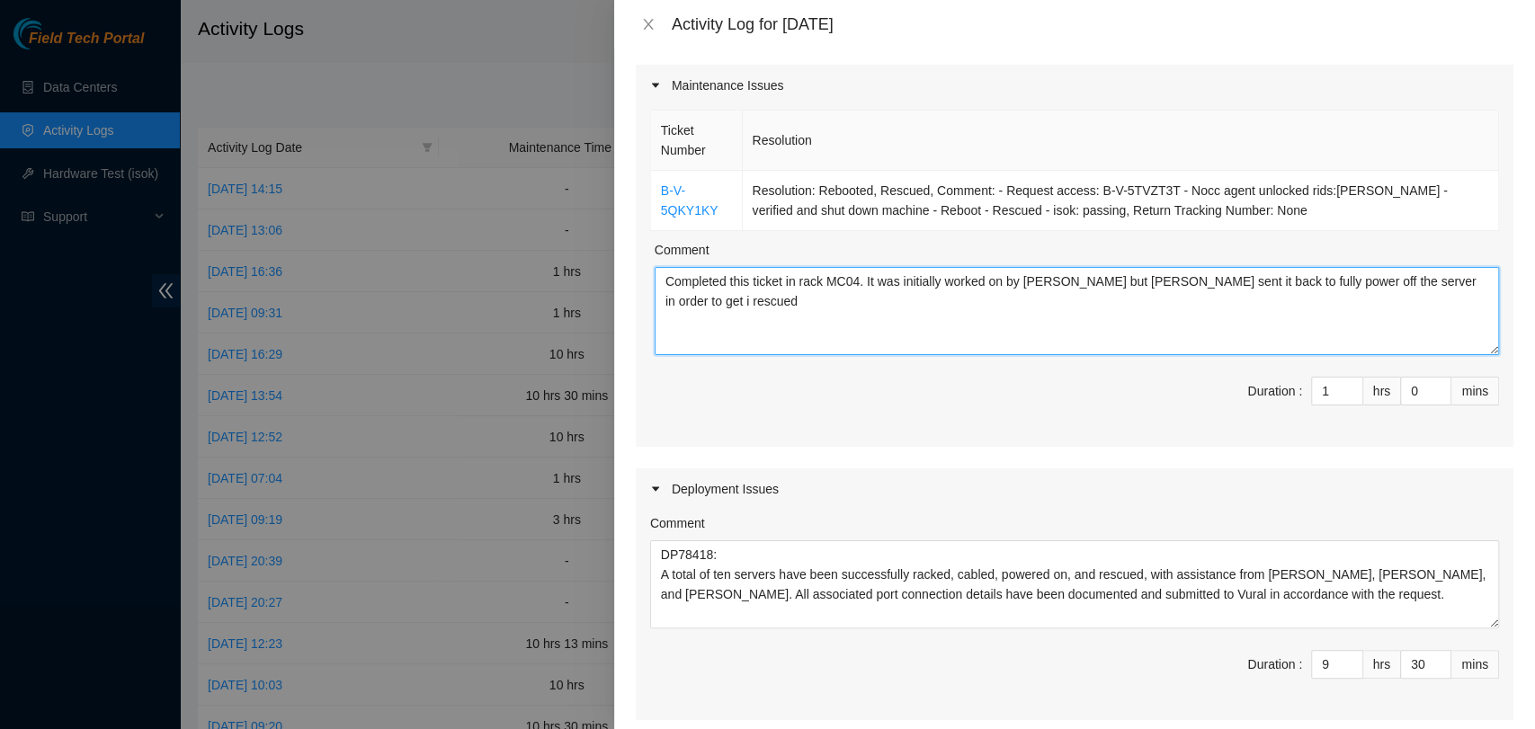
click at [1433, 281] on textarea "Completed this ticket in rack MC04. It was initially worked on by [PERSON_NAME]…" at bounding box center [1077, 311] width 844 height 88
click at [1417, 290] on textarea "Completed this ticket in rack MC04. It was initially worked on by [PERSON_NAME]…" at bounding box center [1077, 311] width 844 height 88
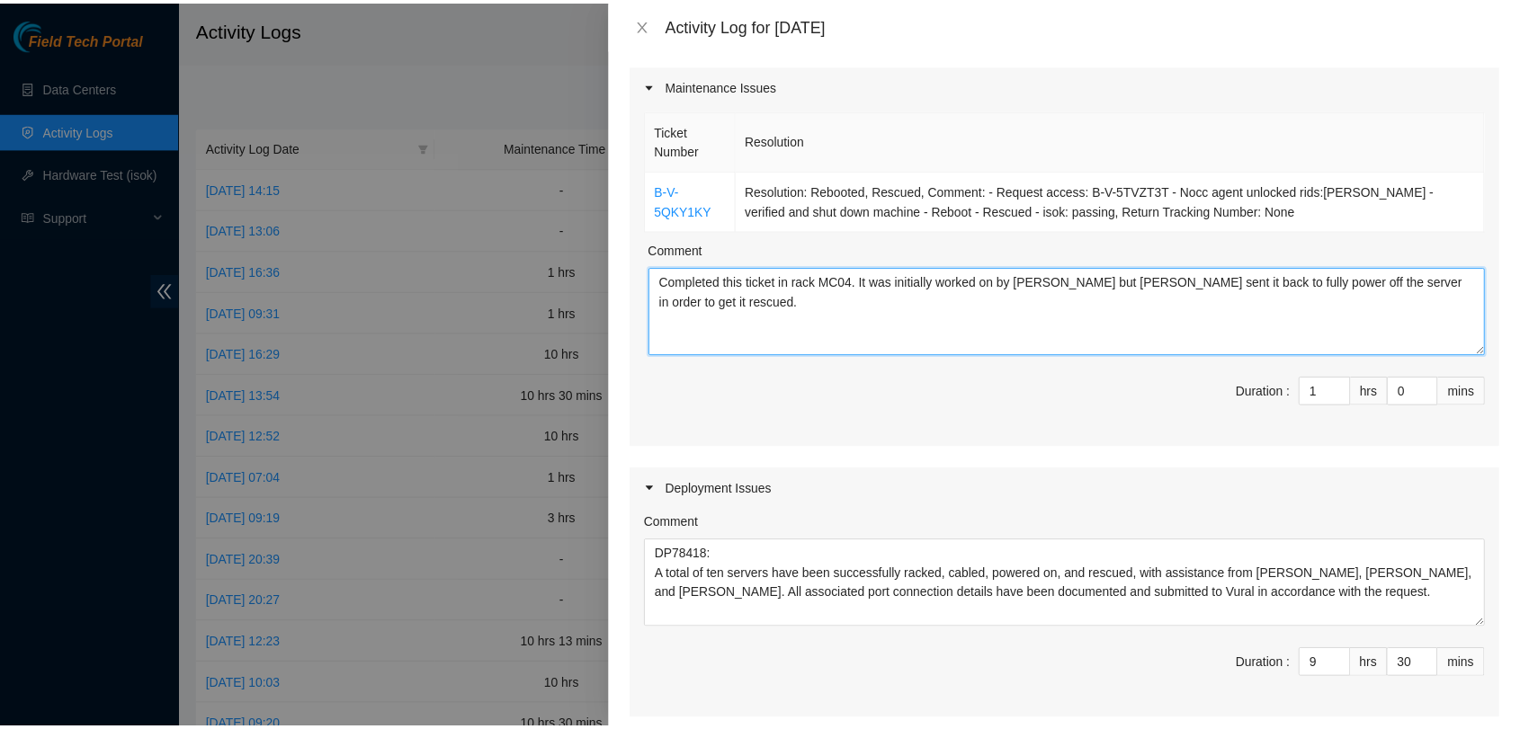
scroll to position [599, 0]
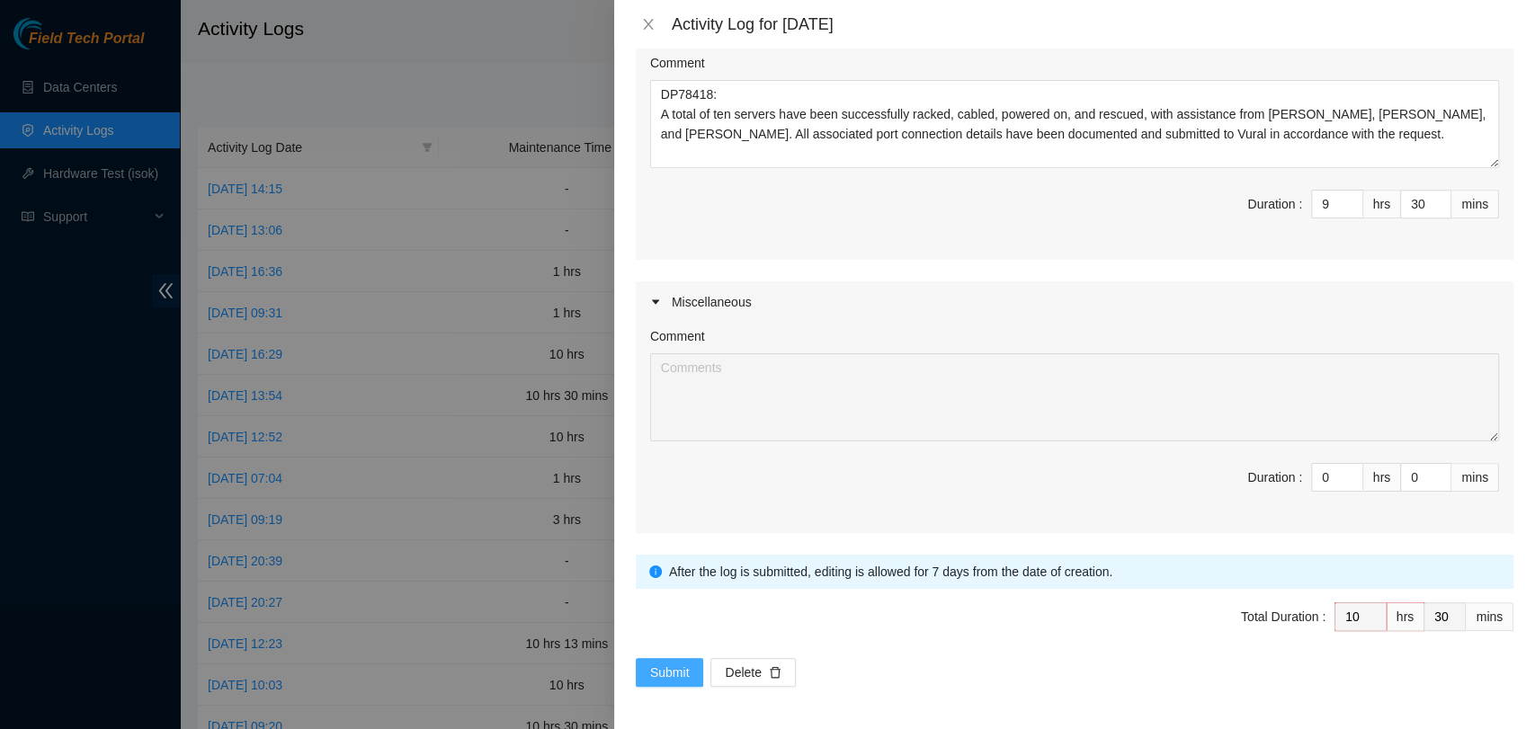
type textarea "Completed this ticket in rack MC04. It was initially worked on by [PERSON_NAME]…"
click at [677, 675] on span "Submit" at bounding box center [670, 673] width 40 height 20
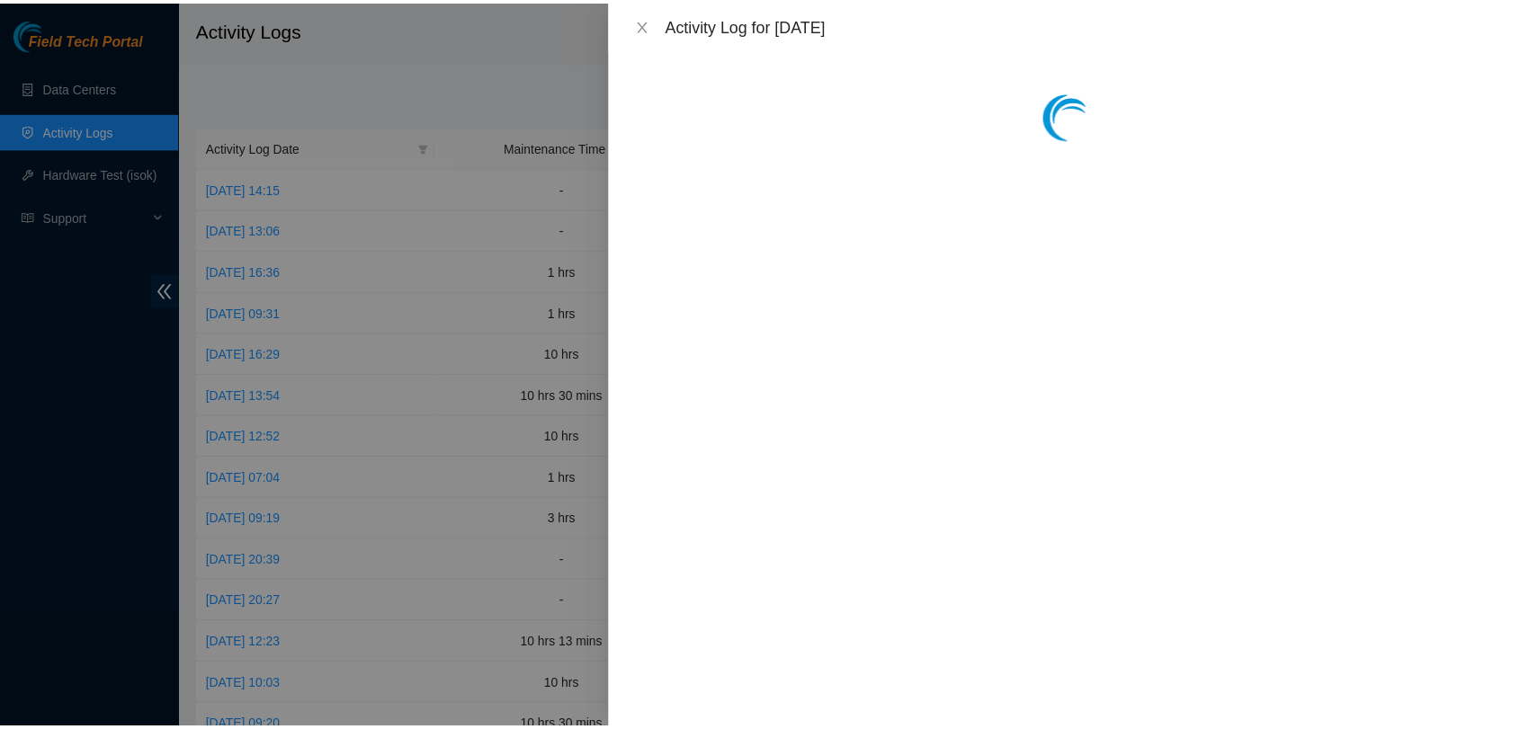
scroll to position [0, 0]
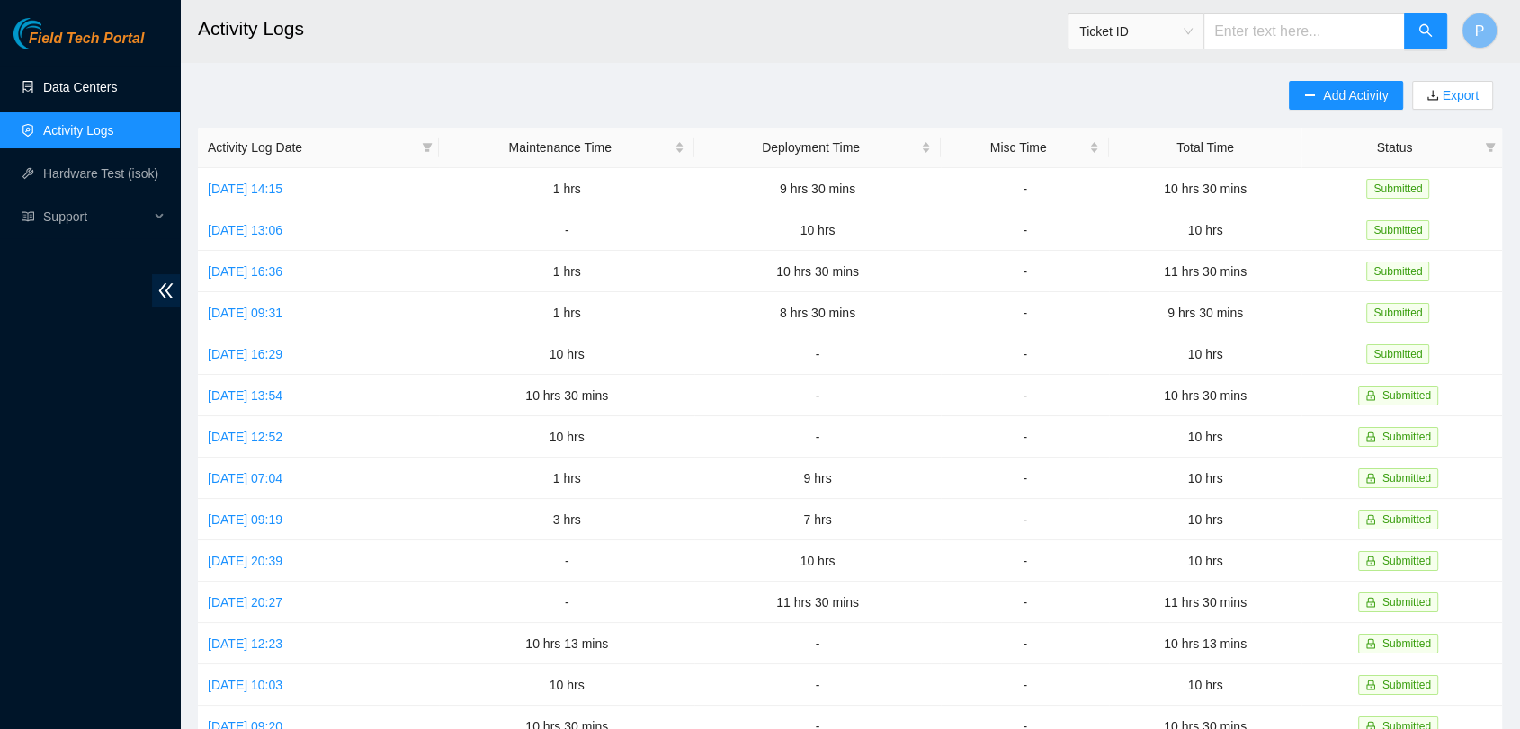
click at [43, 94] on link "Data Centers" at bounding box center [80, 87] width 74 height 14
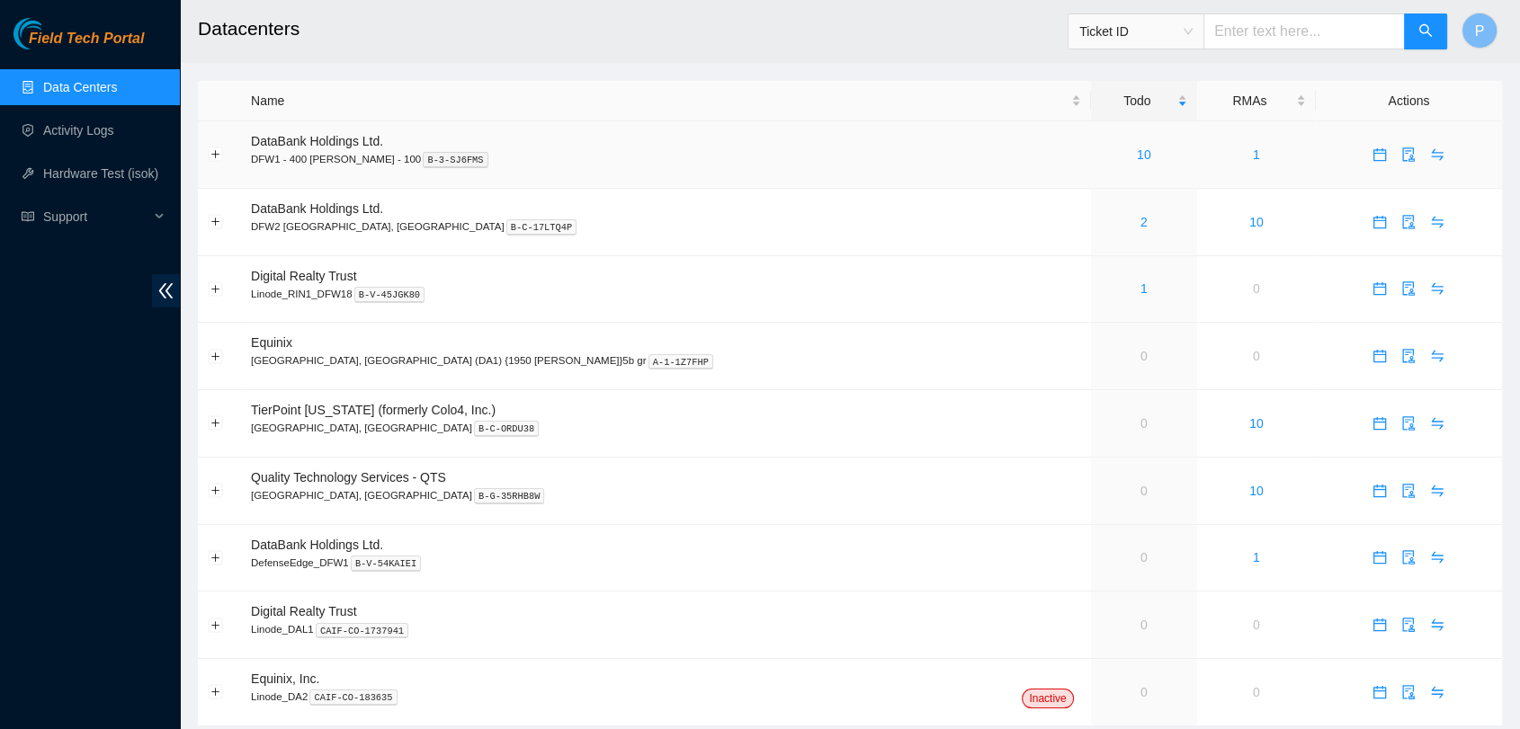
click at [1101, 153] on div "10" at bounding box center [1144, 155] width 86 height 20
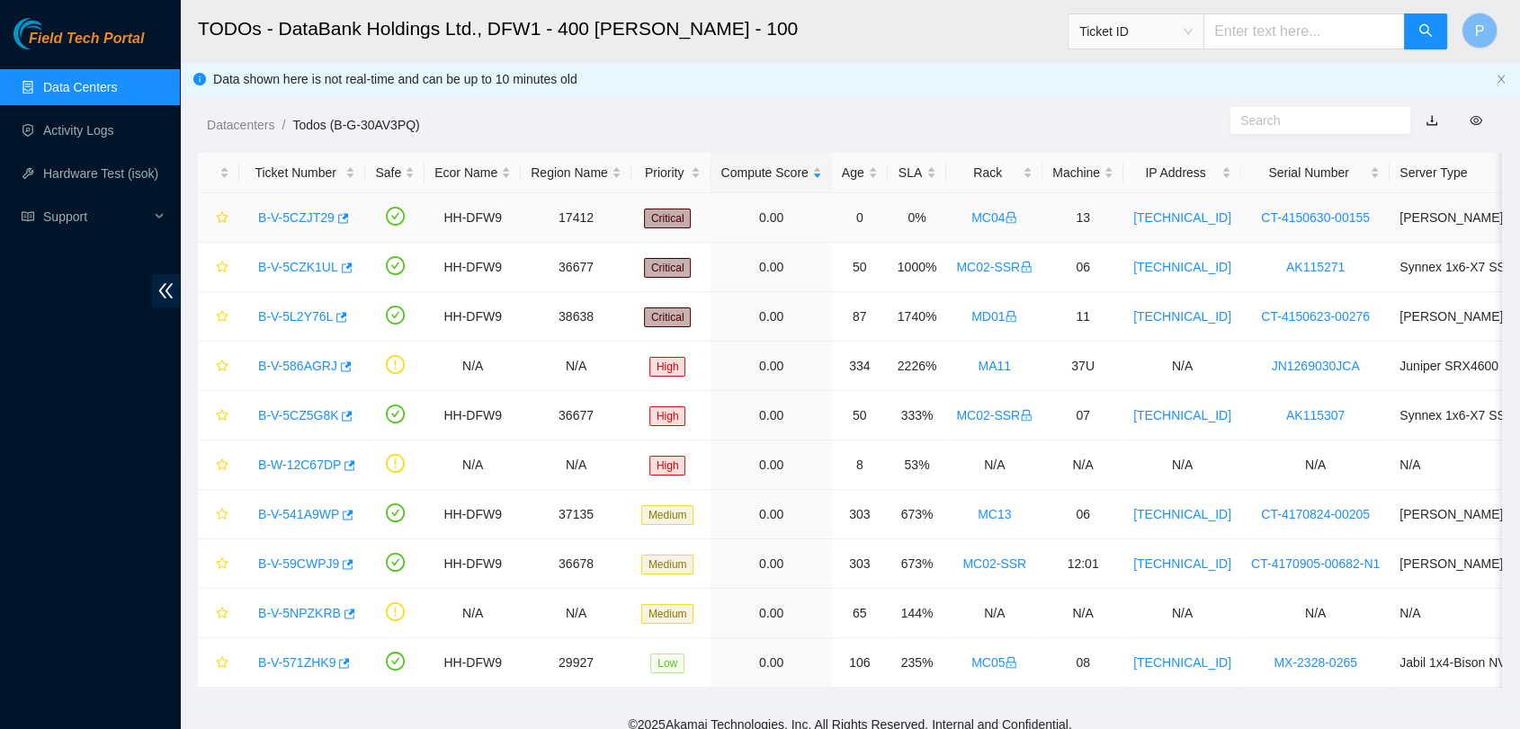
click at [276, 223] on link "B-V-5CZJT29" at bounding box center [296, 217] width 76 height 14
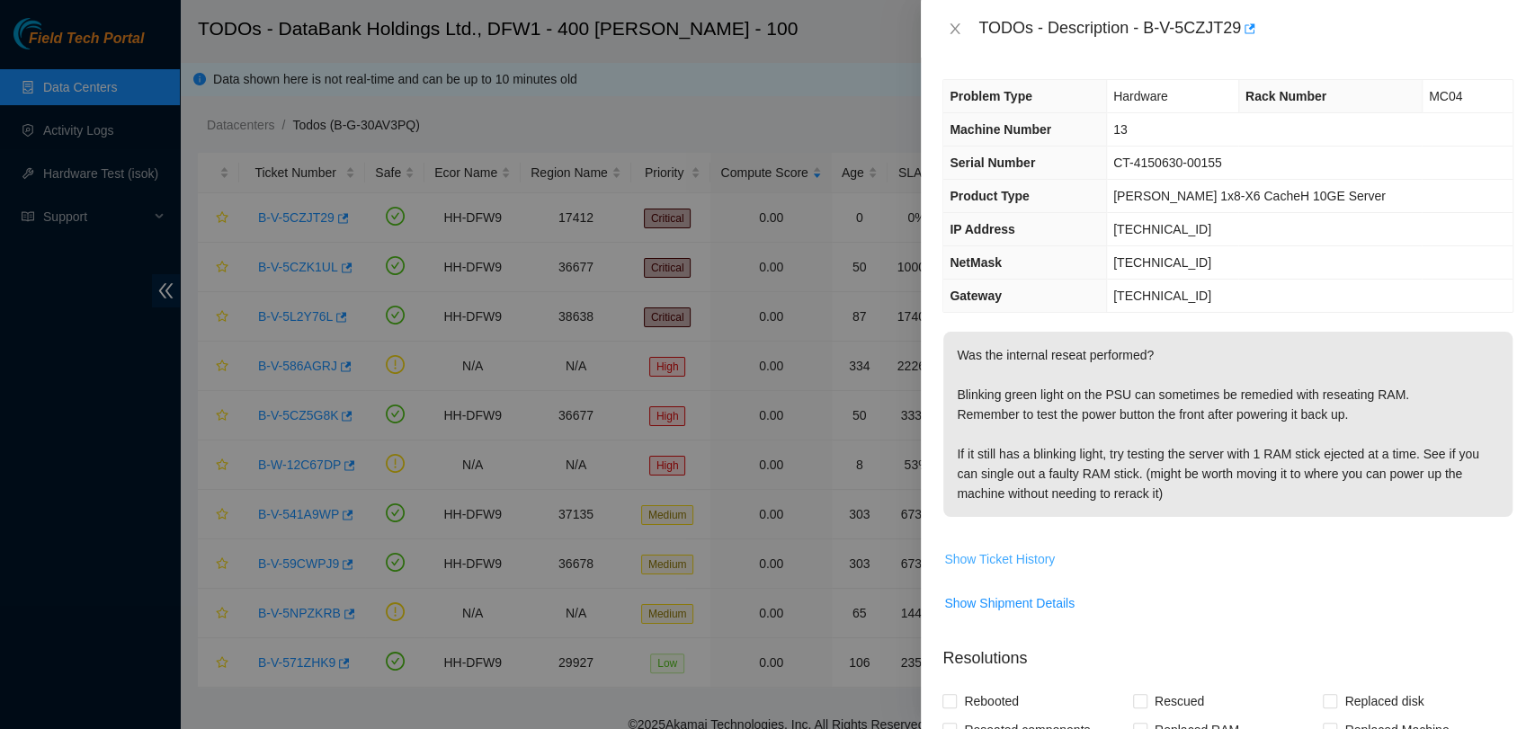
click at [991, 545] on button "Show Ticket History" at bounding box center [999, 559] width 112 height 29
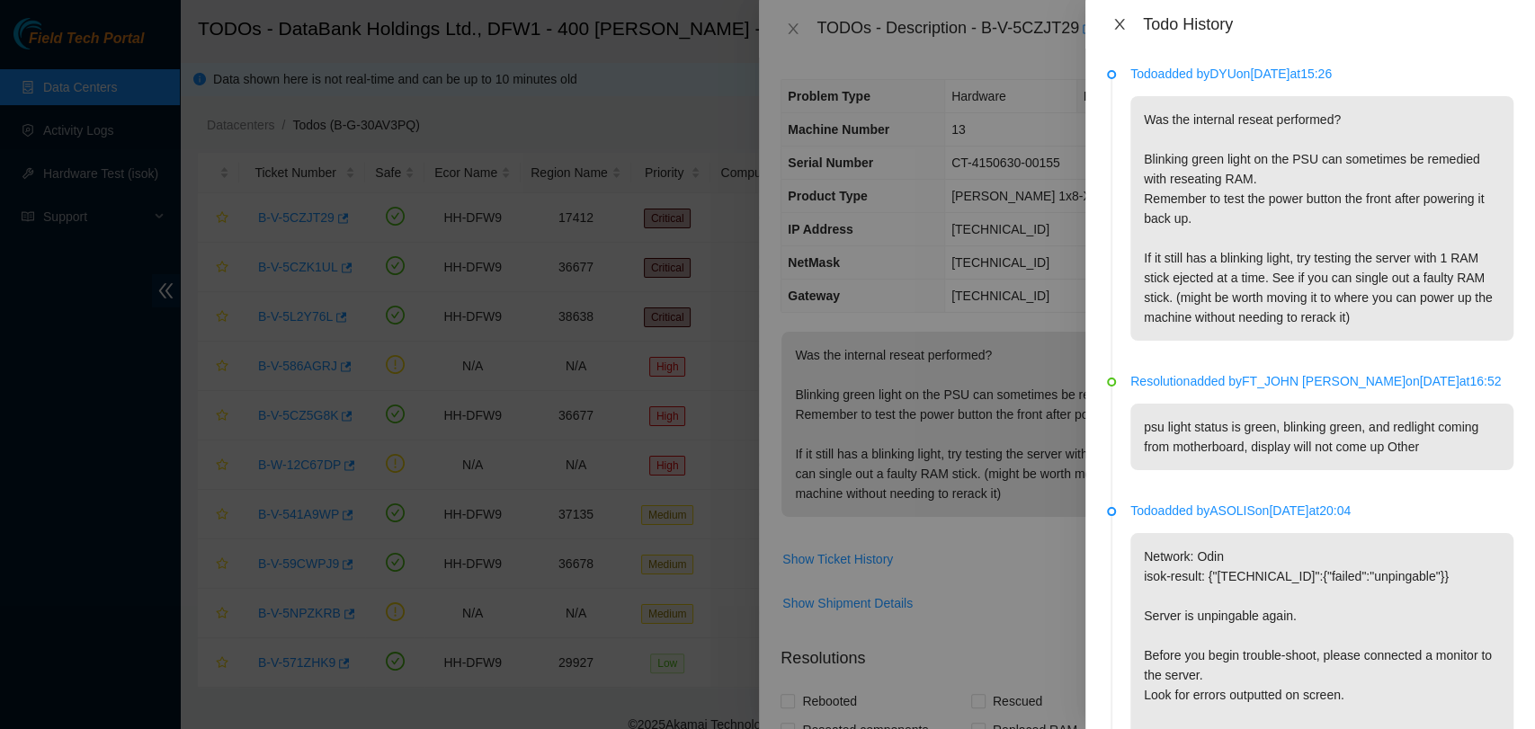
click at [1125, 28] on icon "close" at bounding box center [1119, 24] width 14 height 14
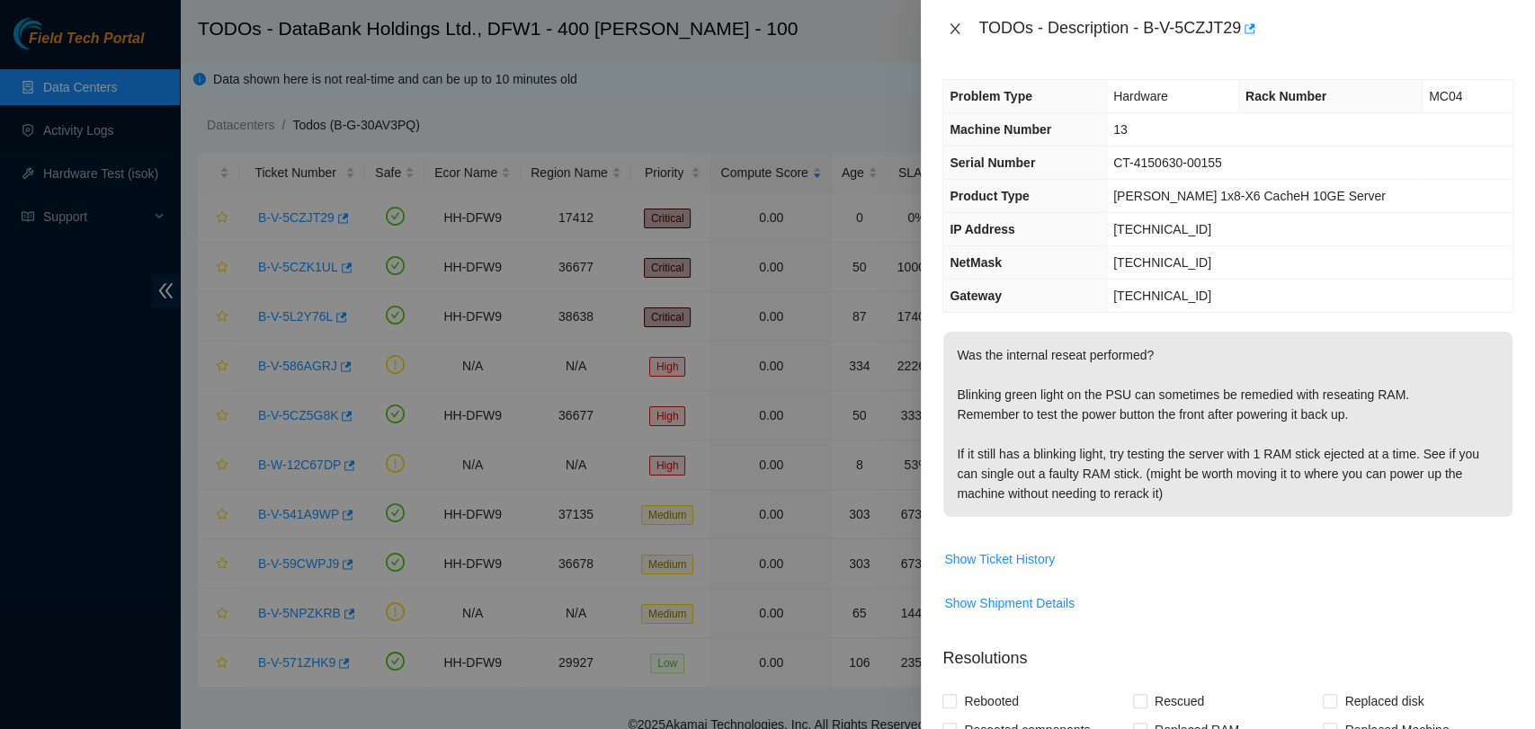
click at [960, 22] on icon "close" at bounding box center [955, 29] width 14 height 14
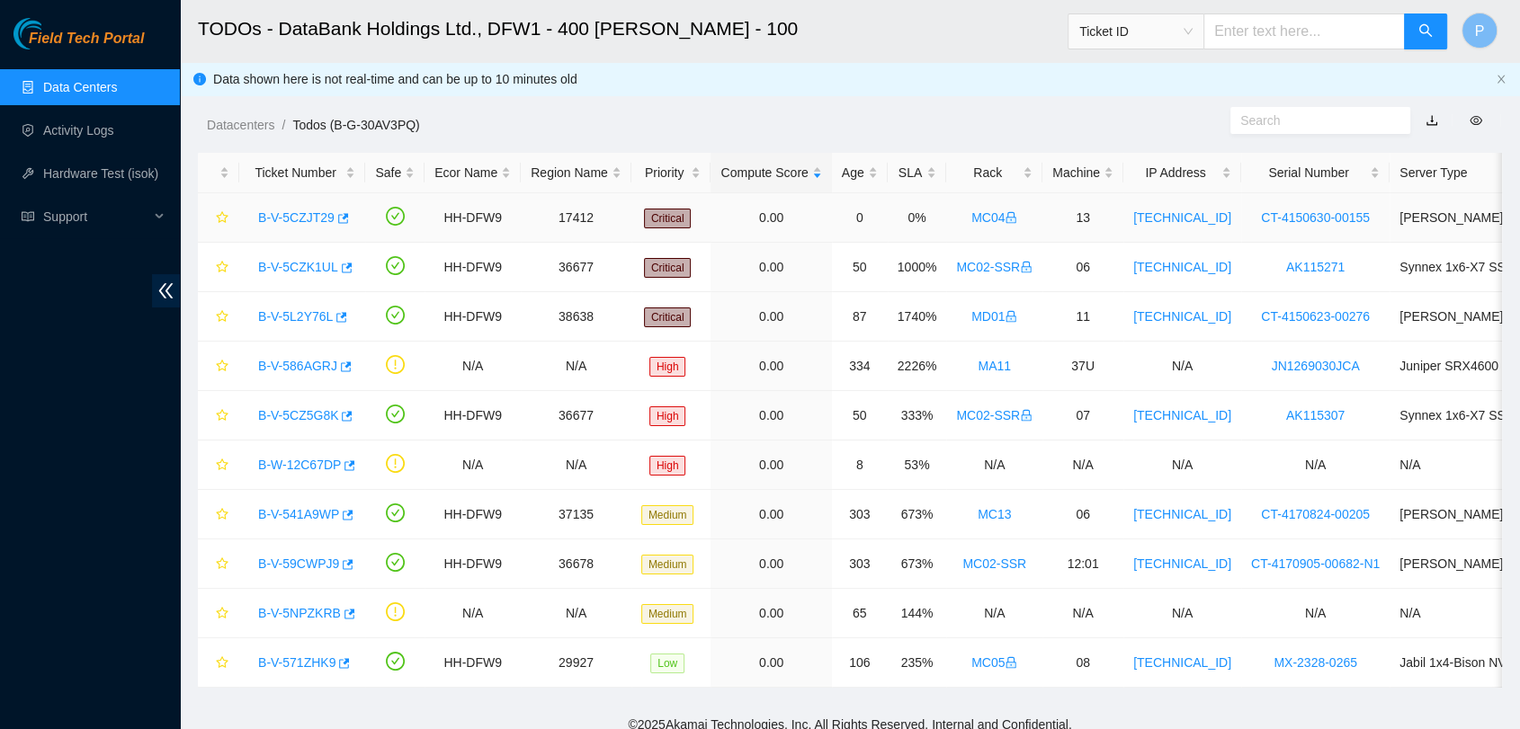
click at [287, 210] on link "B-V-5CZJT29" at bounding box center [296, 217] width 76 height 14
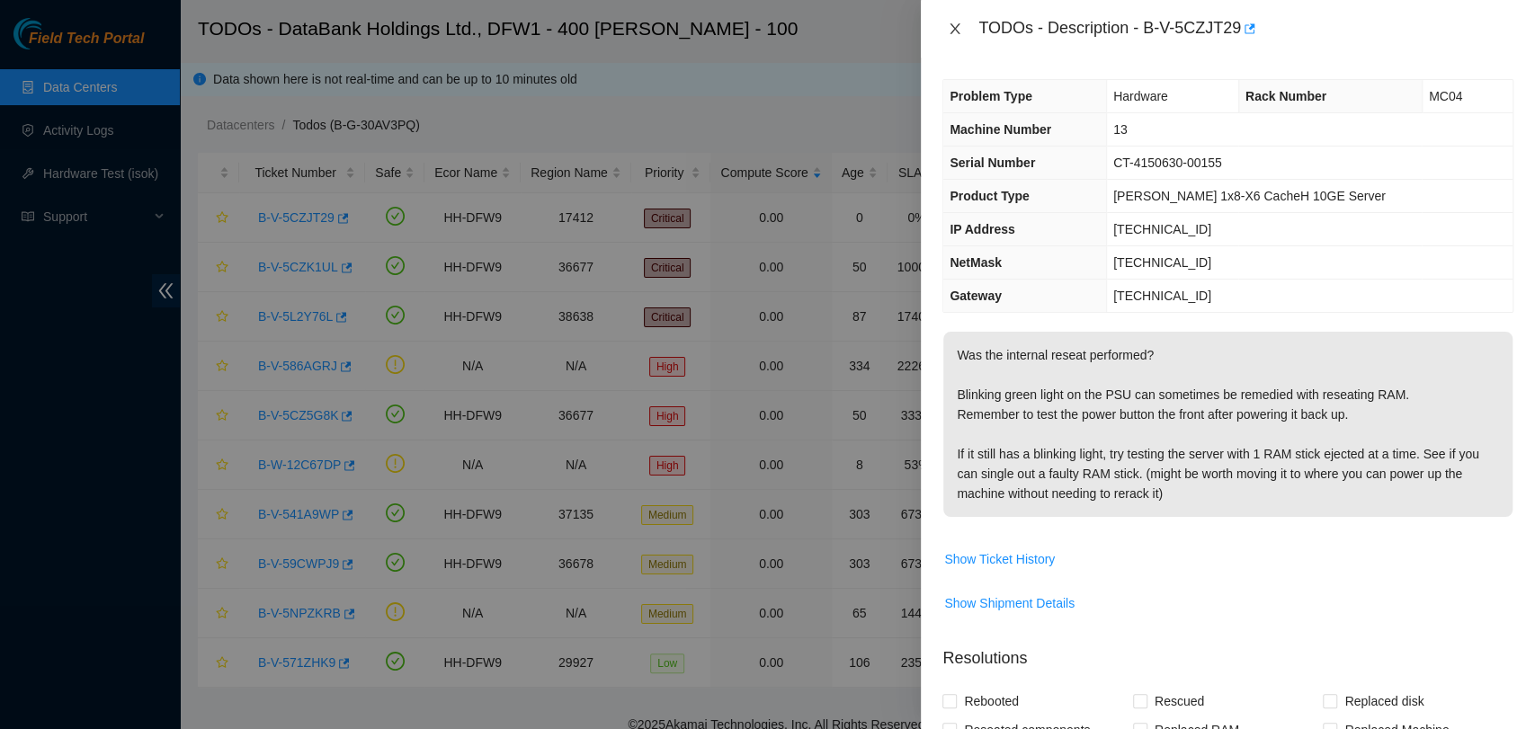
click at [962, 27] on button "Close" at bounding box center [954, 29] width 25 height 17
